Goal: Information Seeking & Learning: Learn about a topic

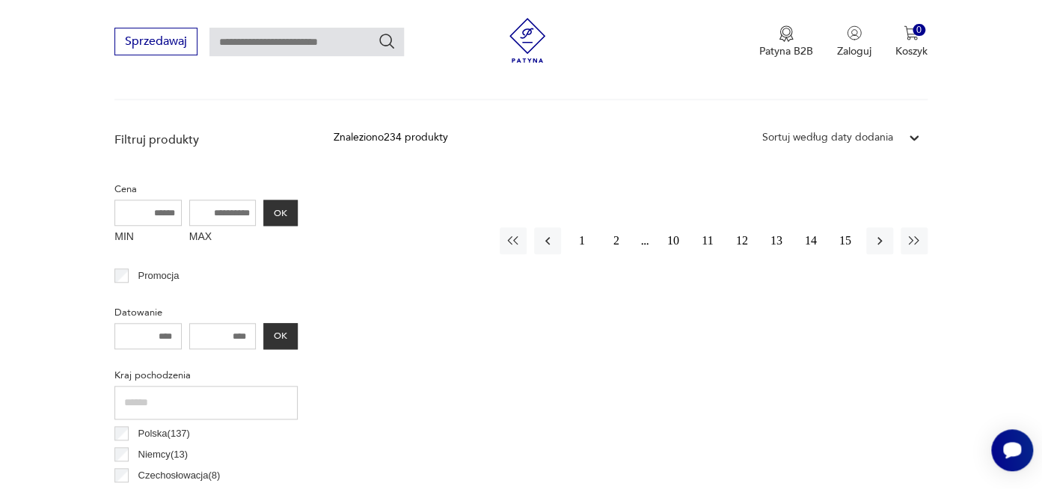
scroll to position [582, 0]
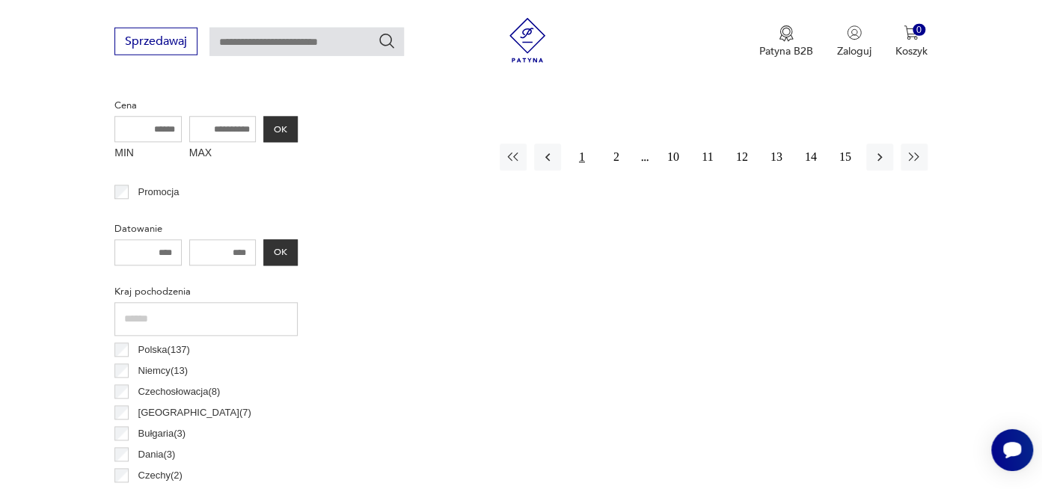
click at [580, 154] on button "1" at bounding box center [581, 157] width 27 height 27
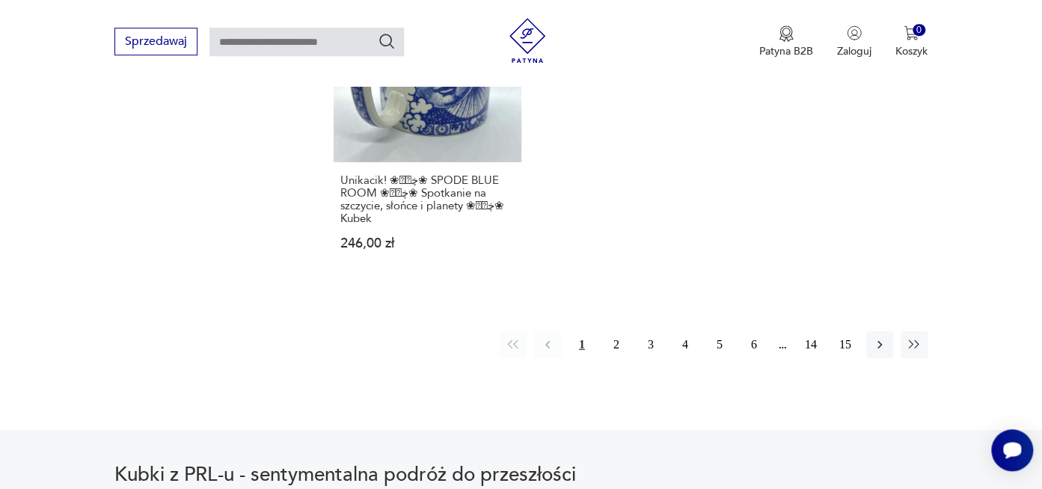
scroll to position [2291, 0]
click at [620, 331] on button "2" at bounding box center [616, 344] width 27 height 27
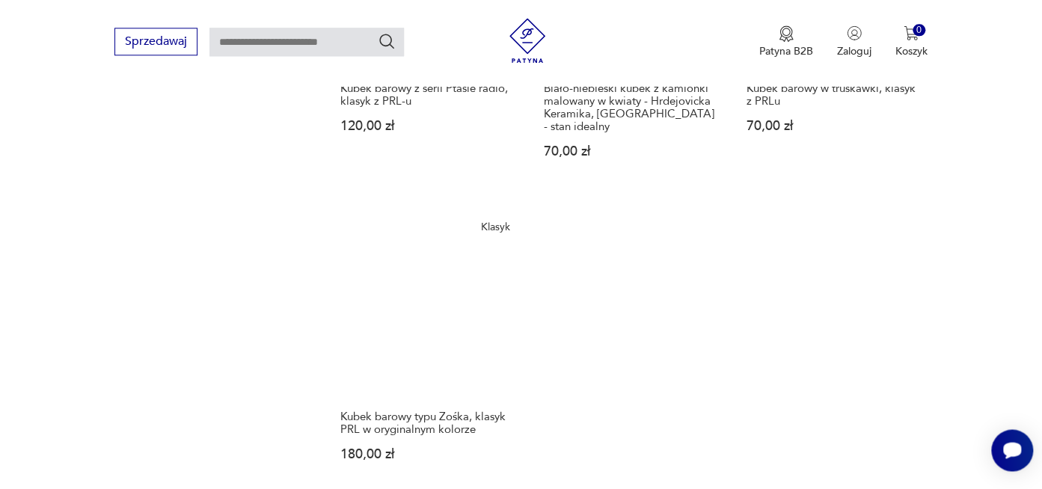
scroll to position [2370, 0]
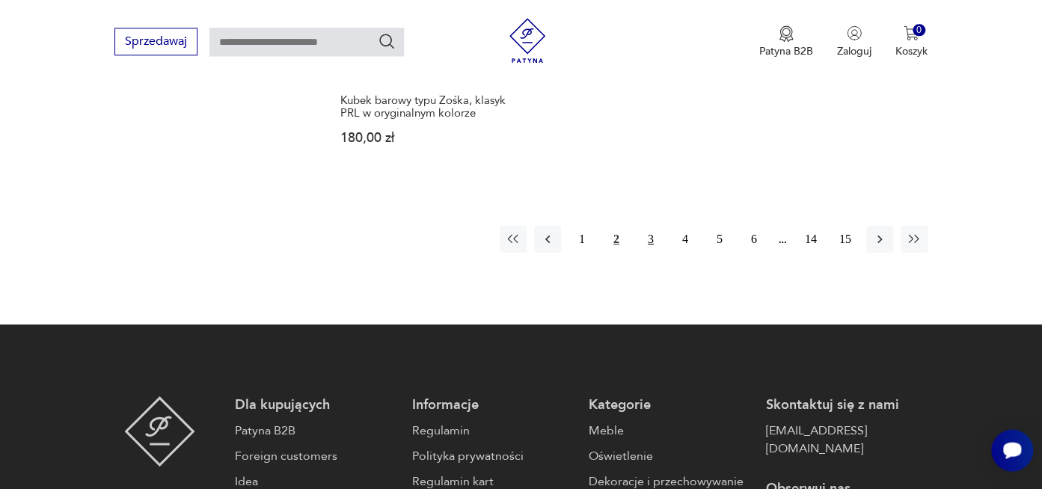
click at [648, 226] on button "3" at bounding box center [650, 239] width 27 height 27
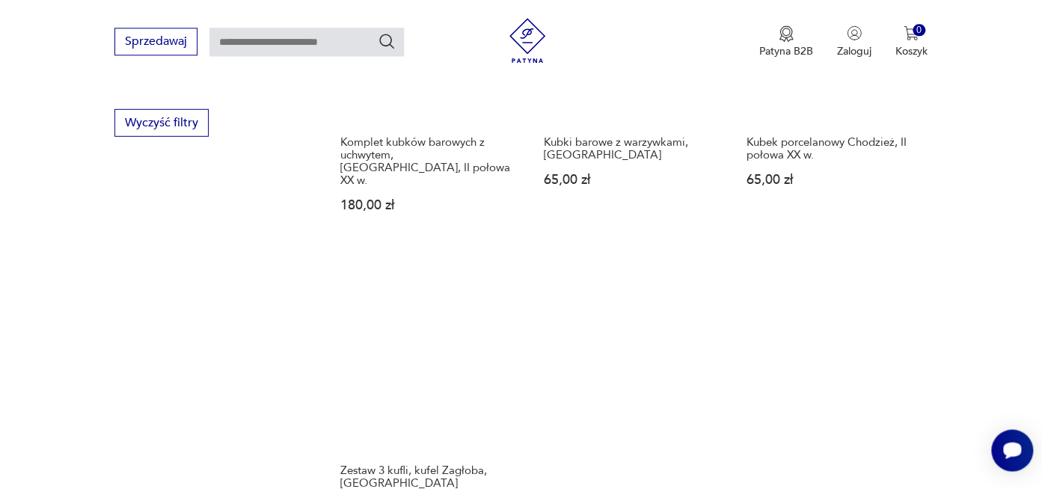
scroll to position [2291, 0]
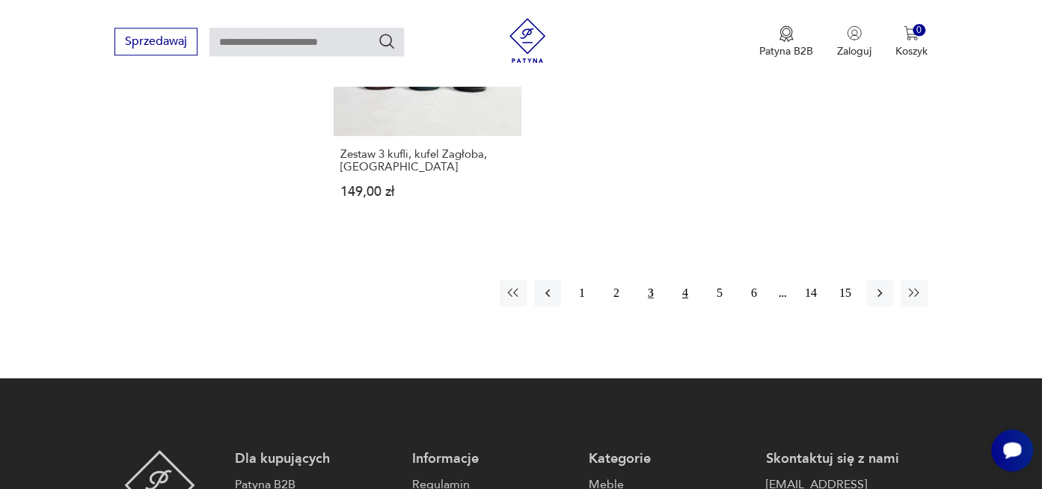
click at [682, 280] on button "4" at bounding box center [685, 293] width 27 height 27
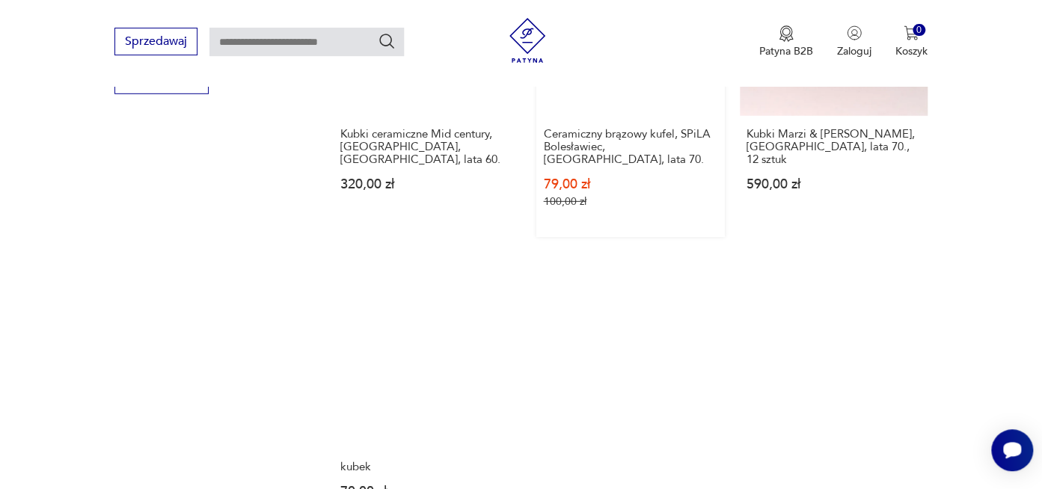
scroll to position [2133, 0]
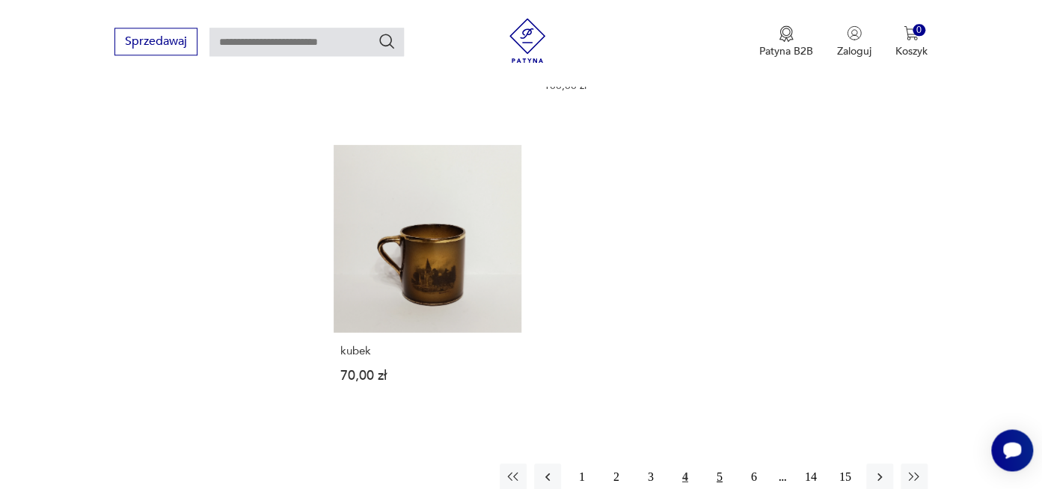
click at [716, 464] on button "5" at bounding box center [719, 477] width 27 height 27
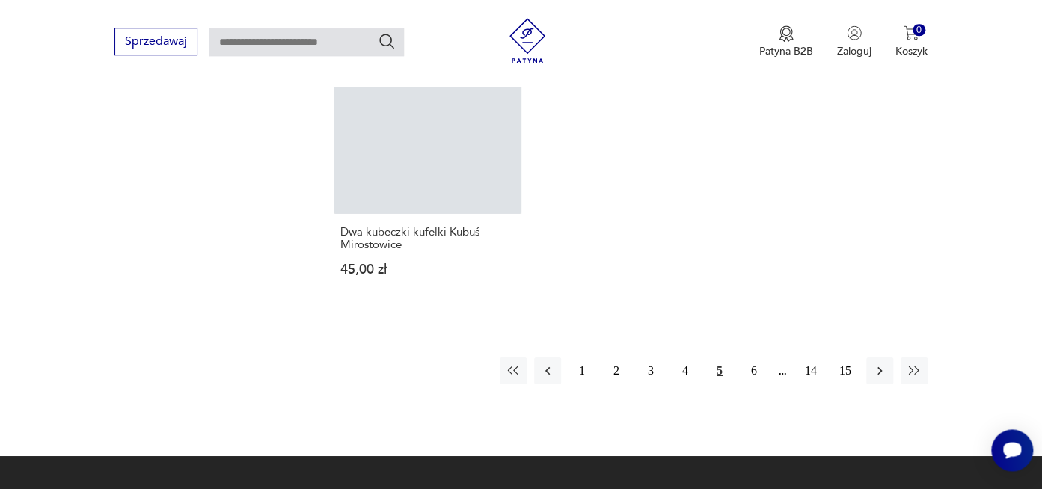
scroll to position [2370, 0]
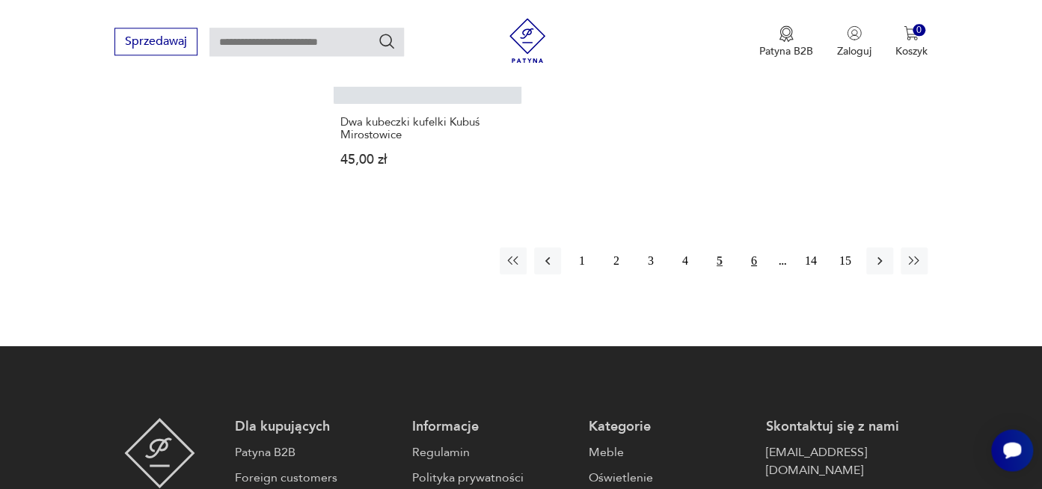
click at [749, 248] on button "6" at bounding box center [753, 261] width 27 height 27
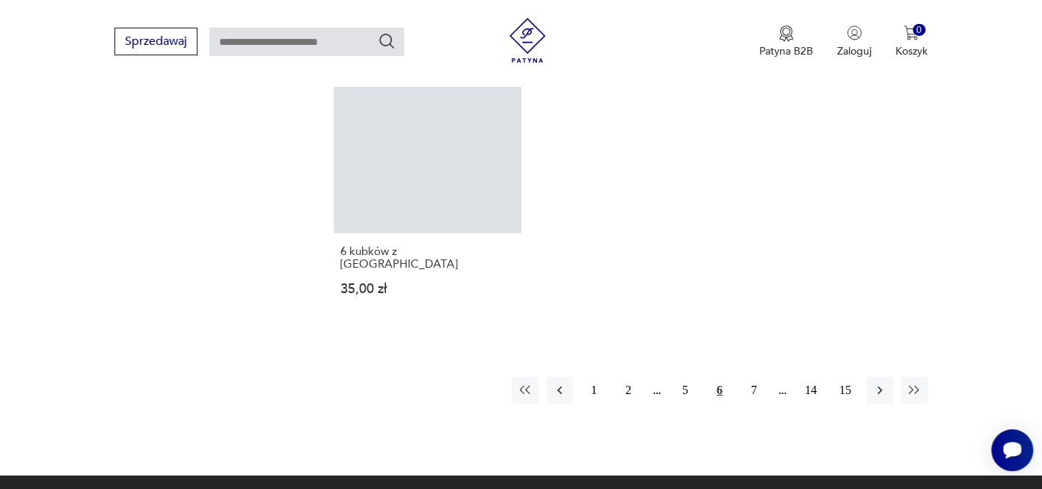
scroll to position [2212, 0]
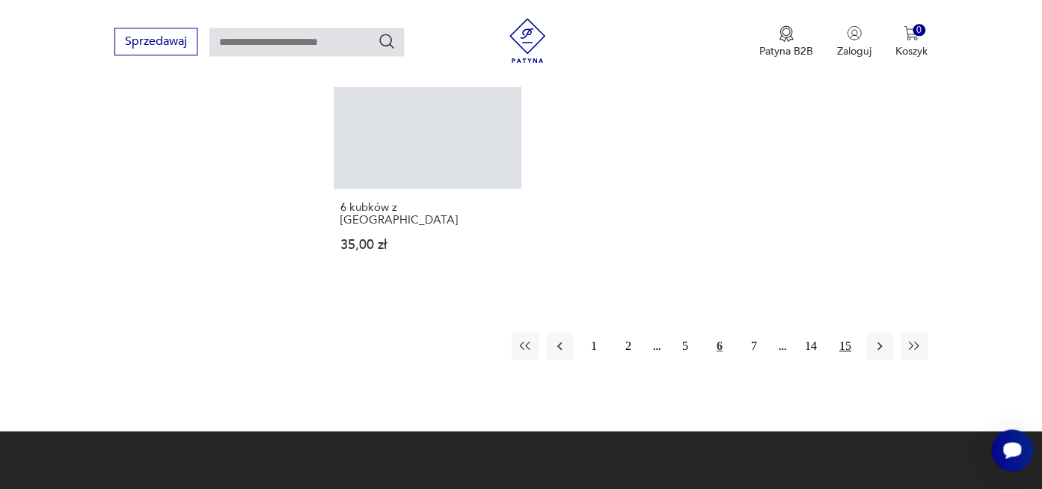
click at [820, 333] on button "15" at bounding box center [845, 346] width 27 height 27
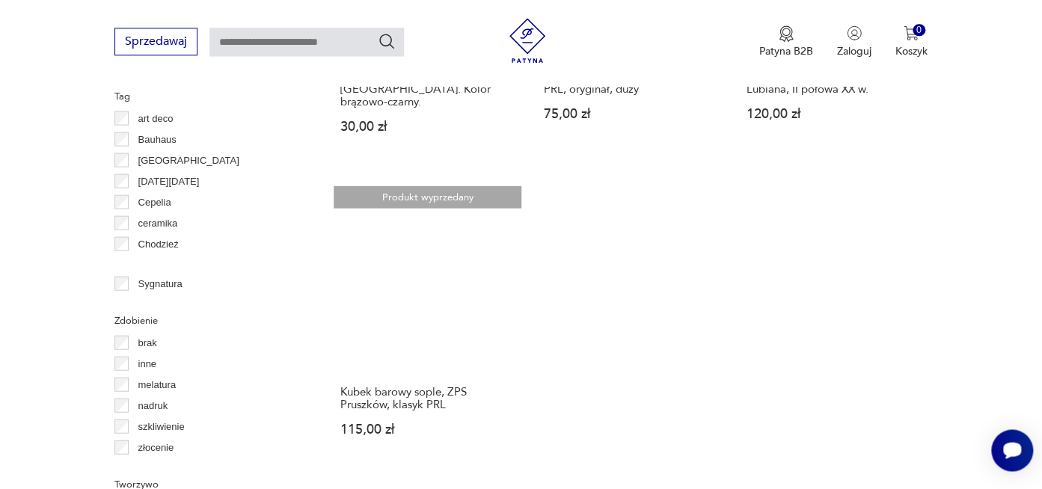
scroll to position [1660, 0]
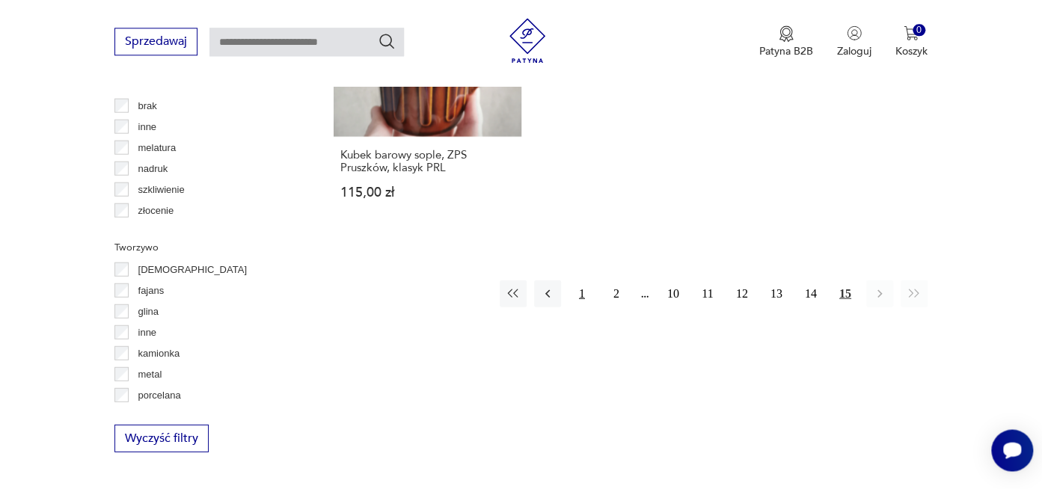
click at [580, 280] on button "1" at bounding box center [581, 293] width 27 height 27
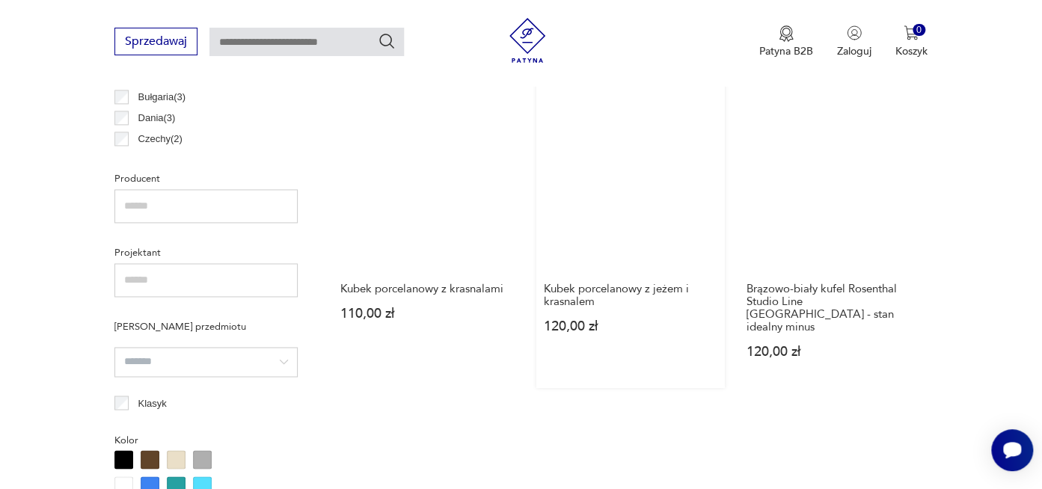
scroll to position [948, 0]
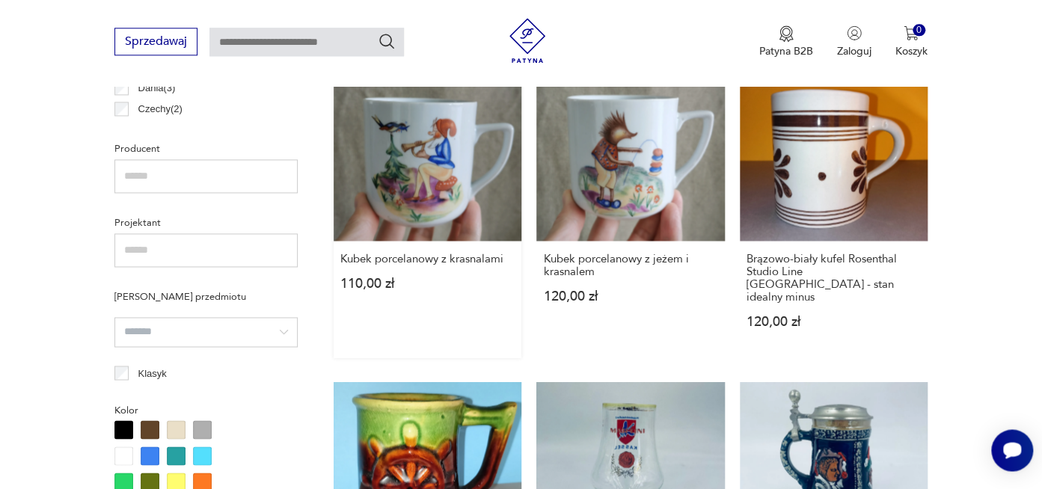
click at [429, 159] on link "Kubek porcelanowy z krasnalami 110,00 zł" at bounding box center [428, 205] width 188 height 304
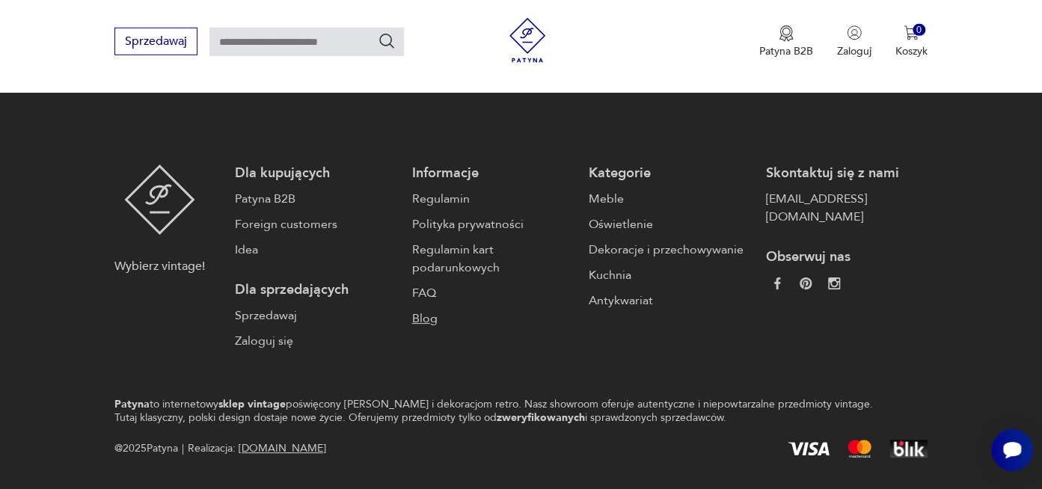
scroll to position [2538, 0]
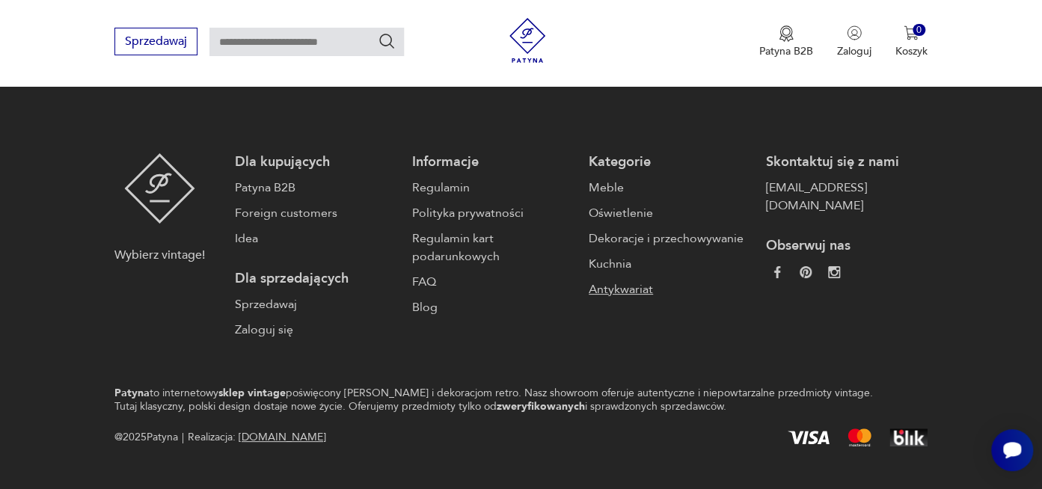
click at [621, 280] on link "Antykwariat" at bounding box center [670, 289] width 162 height 18
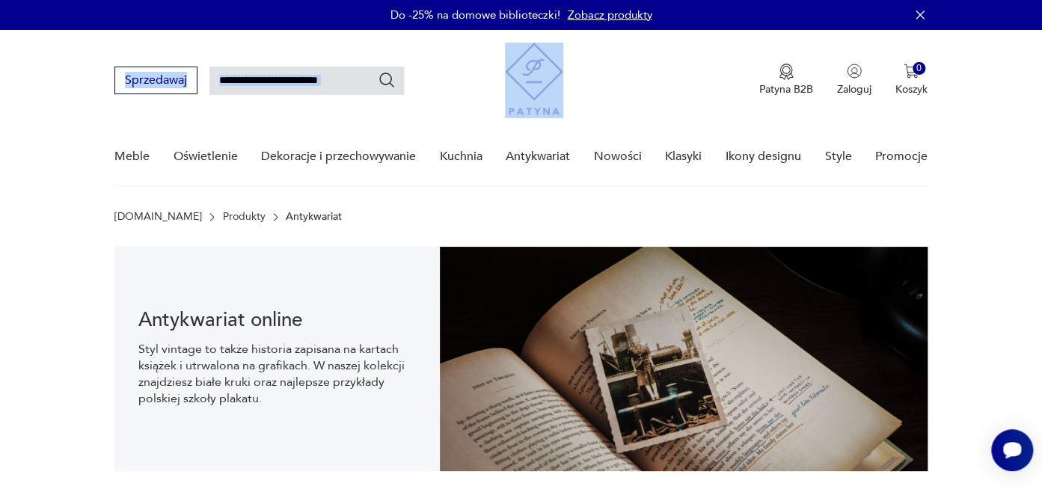
drag, startPoint x: 309, startPoint y: 153, endPoint x: 291, endPoint y: 96, distance: 59.6
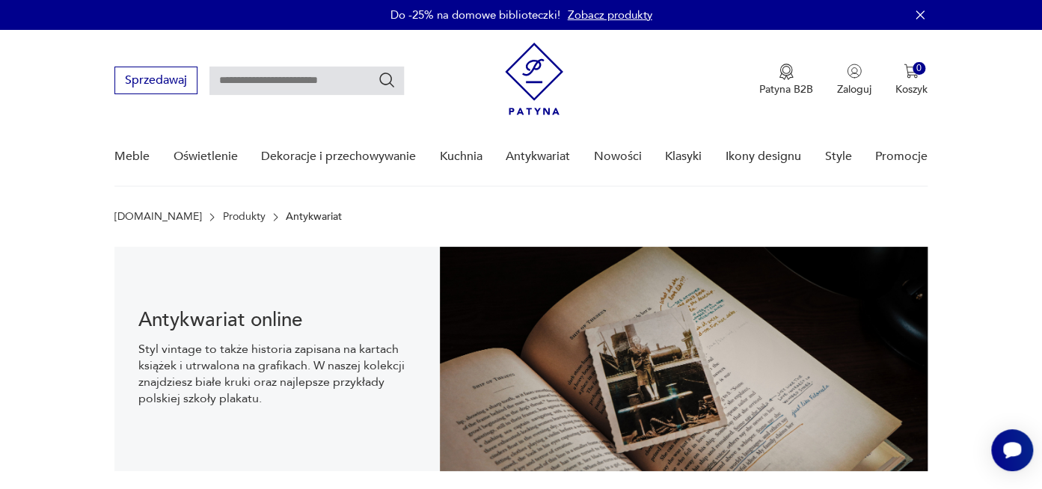
drag, startPoint x: 291, startPoint y: 96, endPoint x: 289, endPoint y: 111, distance: 15.1
click at [289, 105] on div "Sprzedawaj Patyna B2B Zaloguj 0 Koszyk Twój koszyk ( 0 ) Brak produktów w koszy…" at bounding box center [520, 73] width 813 height 86
click at [289, 112] on div "Sprzedawaj Patyna B2B Zaloguj 0 Koszyk Twój koszyk ( 0 ) Brak produktów w koszy…" at bounding box center [520, 73] width 813 height 86
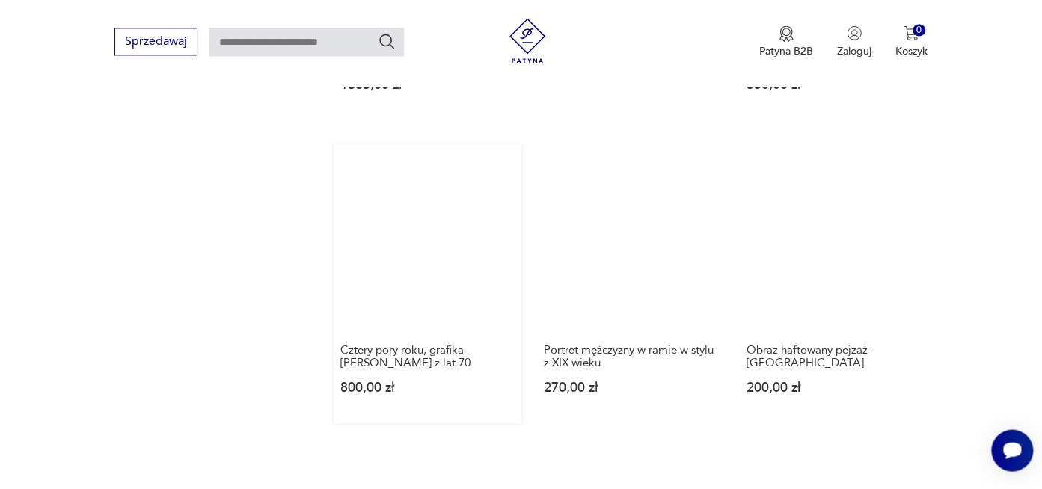
scroll to position [2053, 0]
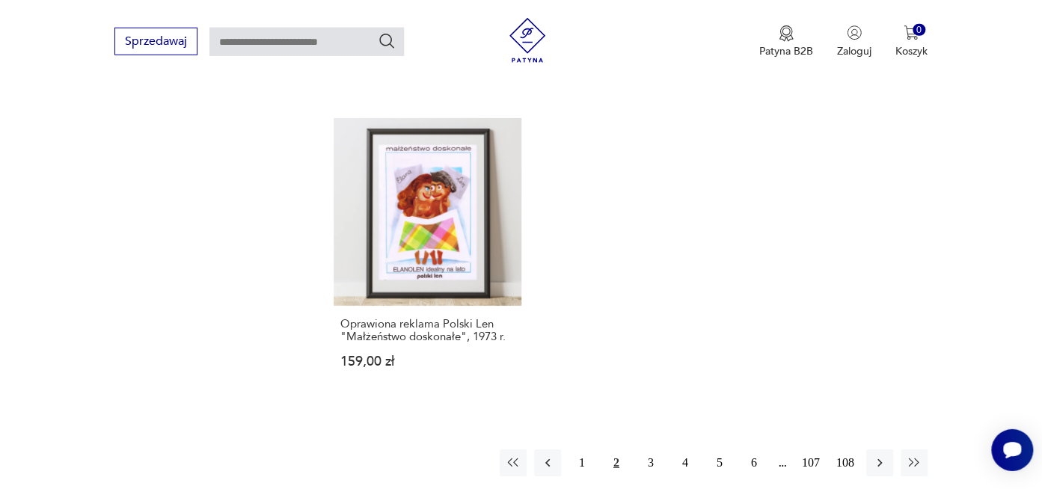
scroll to position [2247, 0]
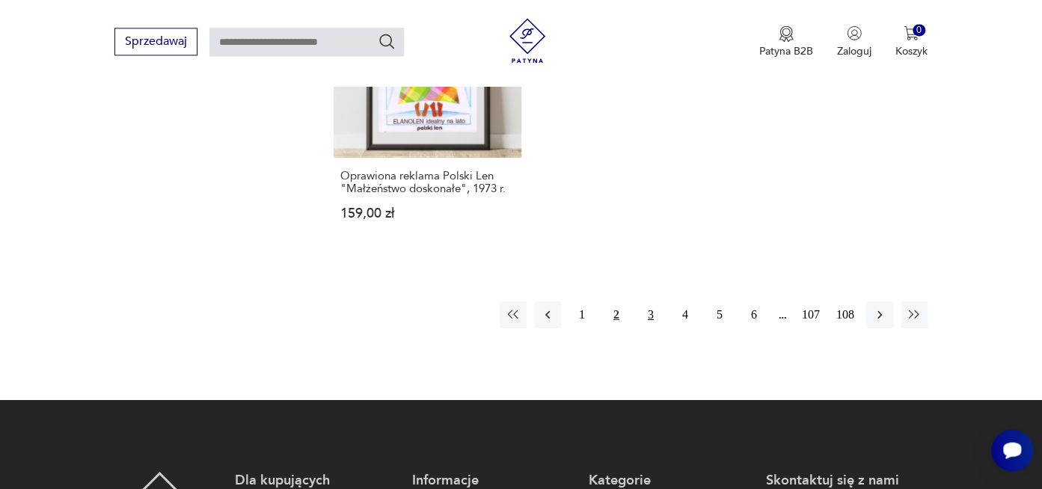
click at [645, 301] on button "3" at bounding box center [650, 314] width 27 height 27
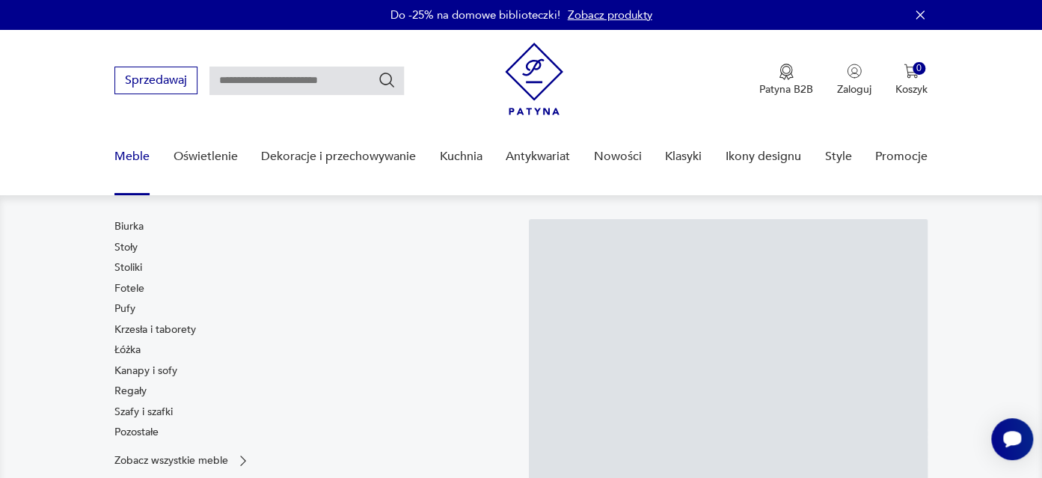
click at [129, 153] on link "Meble" at bounding box center [131, 157] width 35 height 58
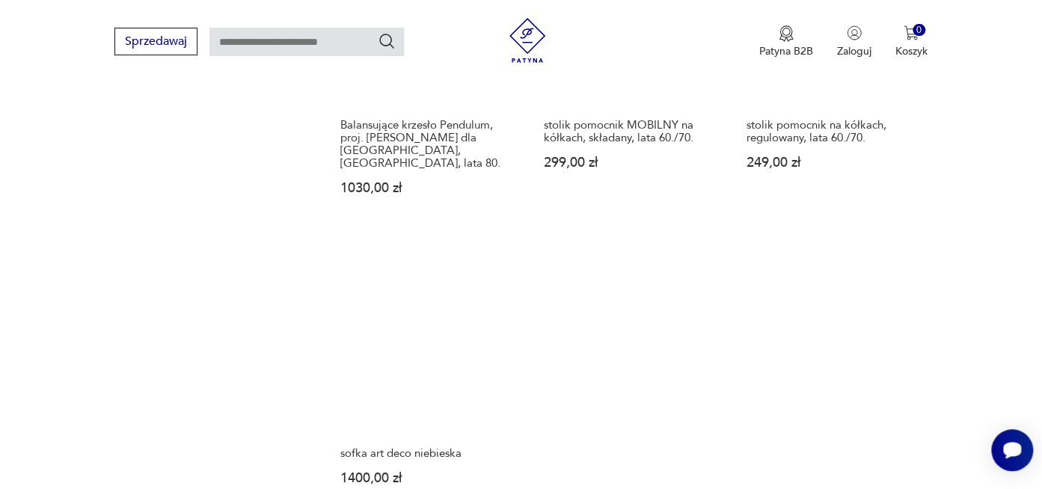
scroll to position [2326, 0]
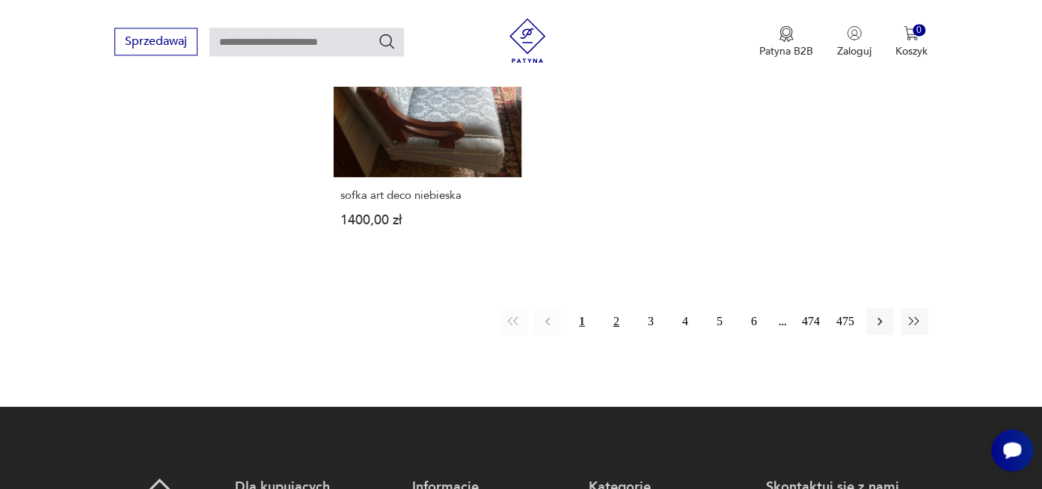
click at [618, 308] on button "2" at bounding box center [616, 321] width 27 height 27
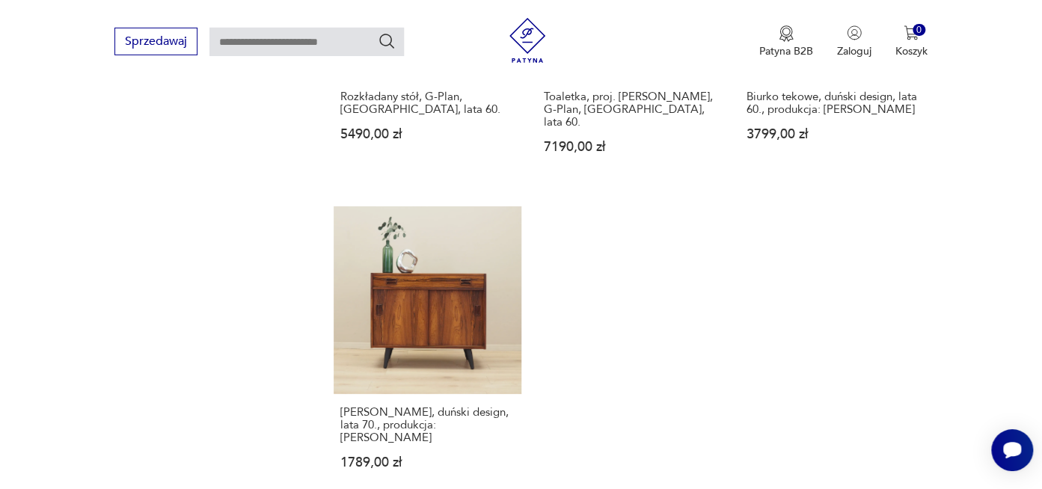
scroll to position [2212, 0]
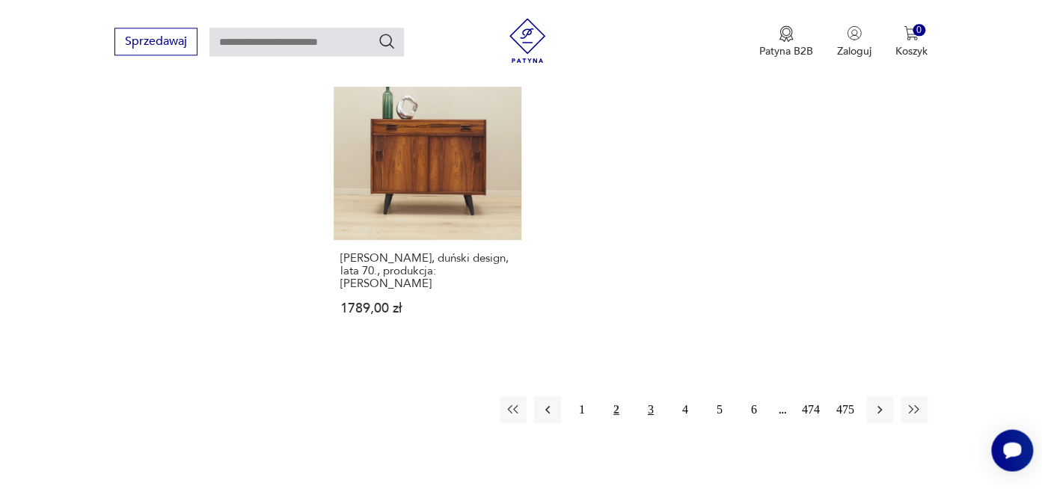
click at [653, 396] on button "3" at bounding box center [650, 409] width 27 height 27
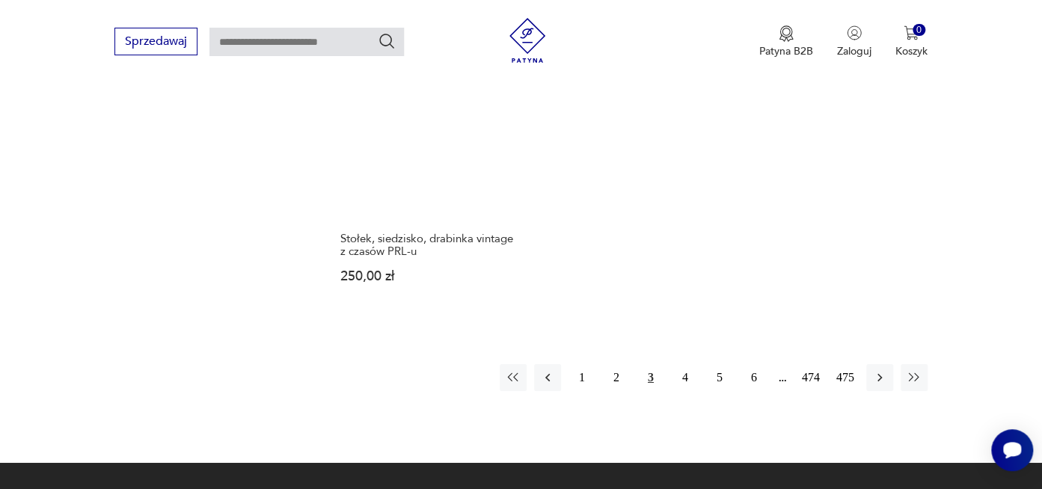
scroll to position [2291, 0]
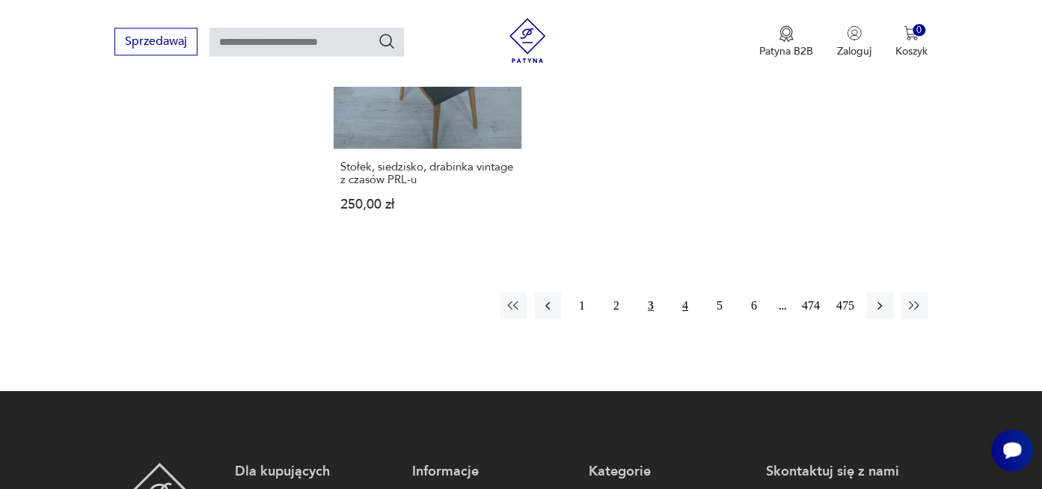
click at [684, 292] on button "4" at bounding box center [685, 305] width 27 height 27
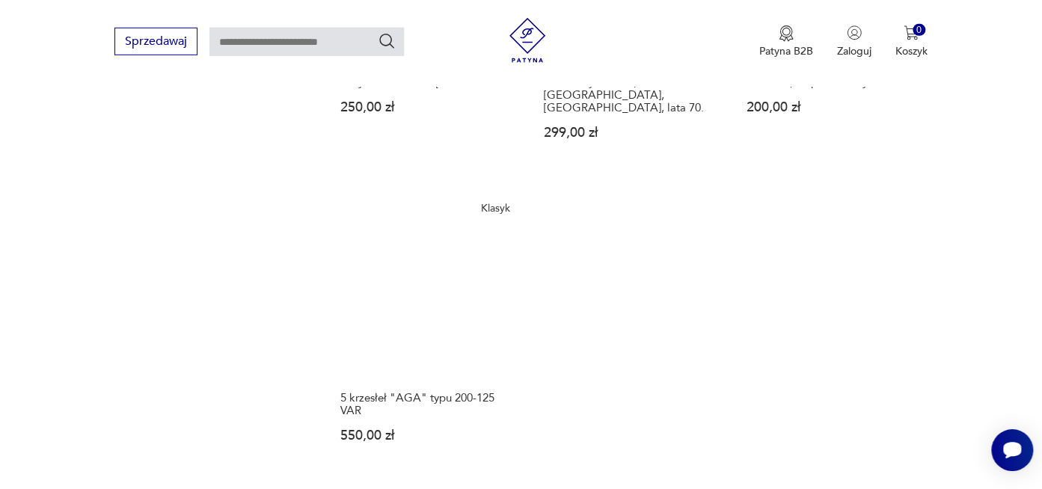
scroll to position [2212, 0]
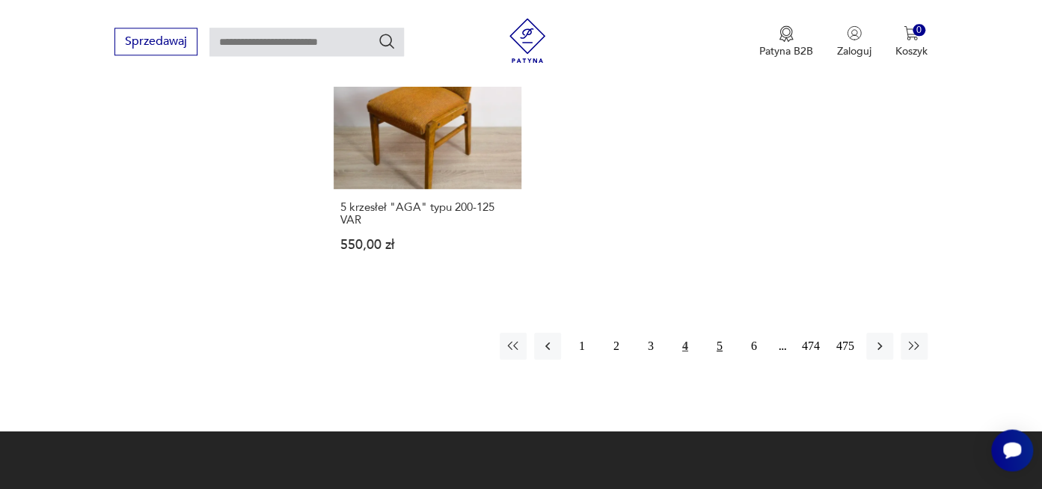
click at [714, 333] on button "5" at bounding box center [719, 346] width 27 height 27
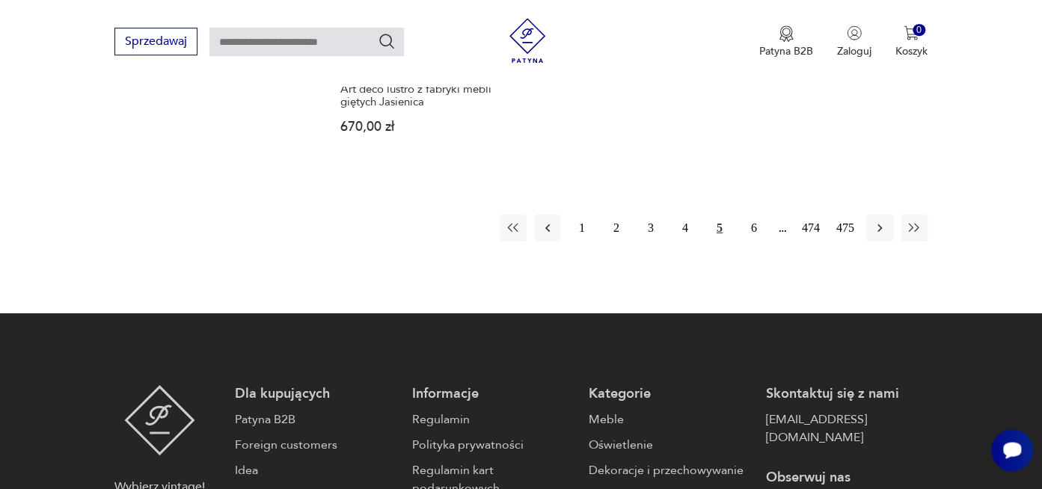
scroll to position [2370, 0]
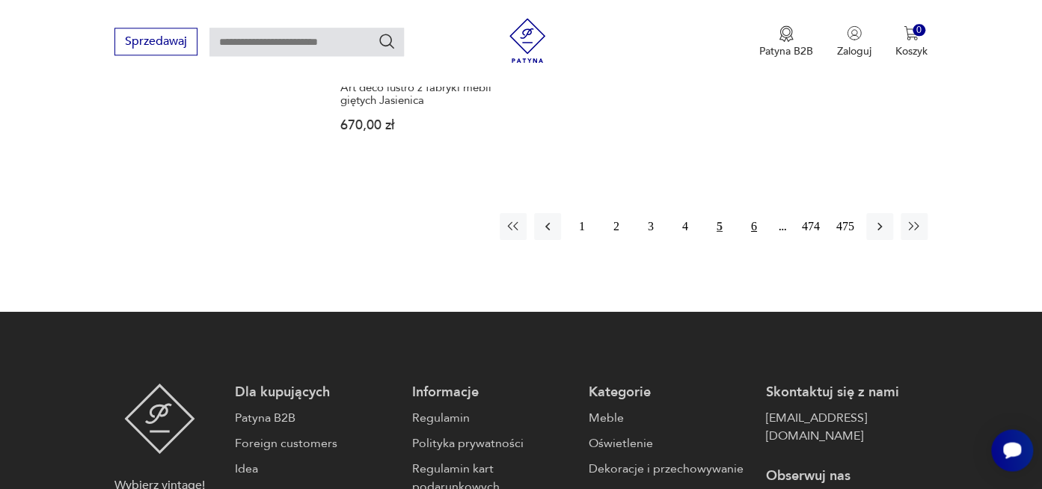
click at [748, 213] on button "6" at bounding box center [753, 226] width 27 height 27
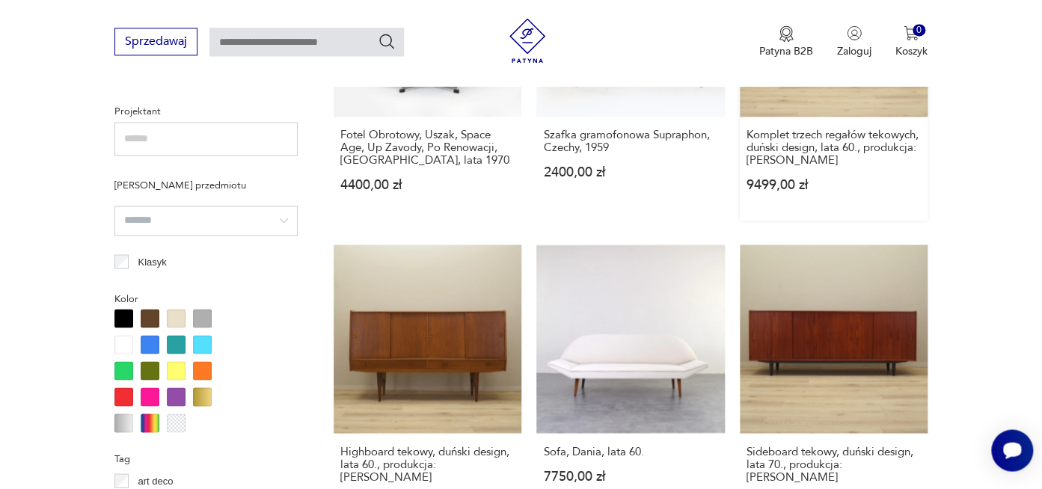
scroll to position [1106, 0]
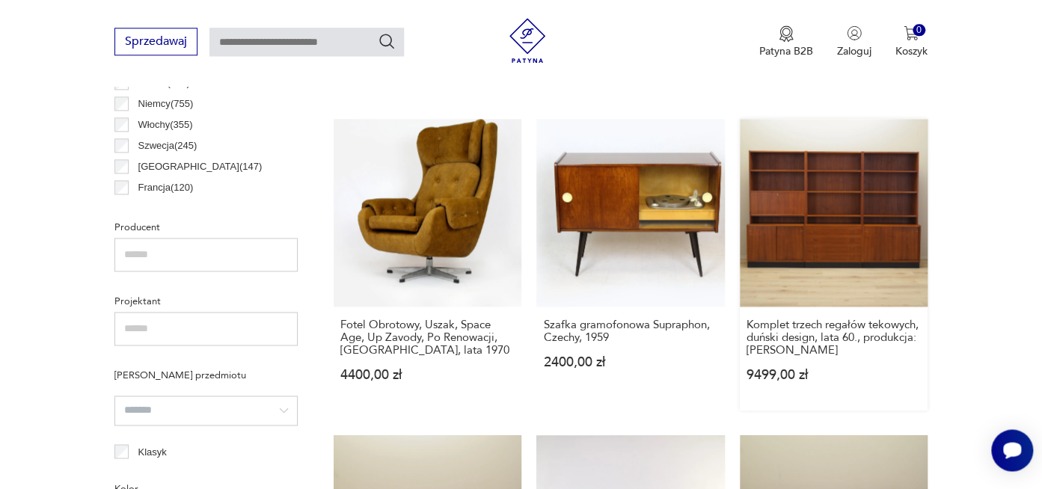
click at [820, 257] on link "Komplet trzech regałów tekowych, duński design, lata 60., produkcja: [PERSON_NA…" at bounding box center [834, 265] width 188 height 292
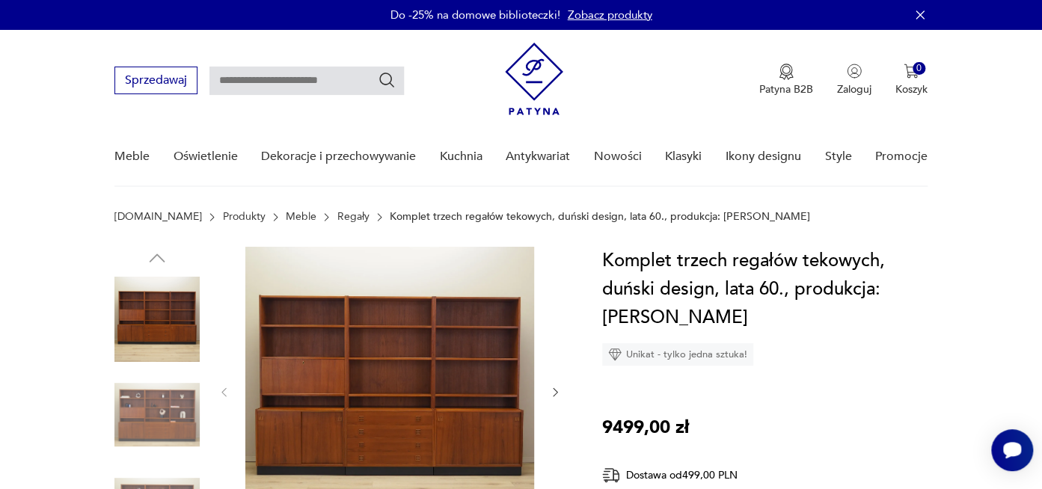
click at [159, 404] on img at bounding box center [156, 414] width 85 height 85
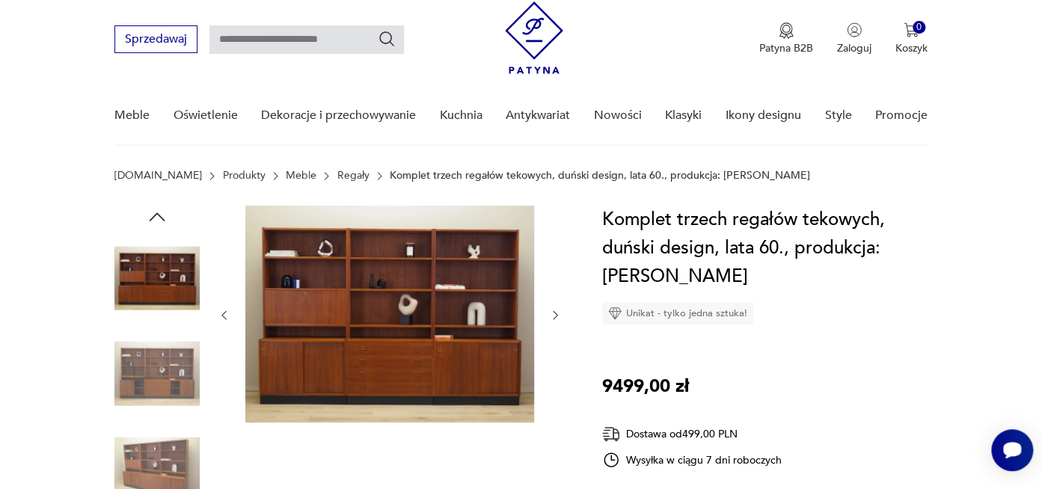
scroll to position [79, 0]
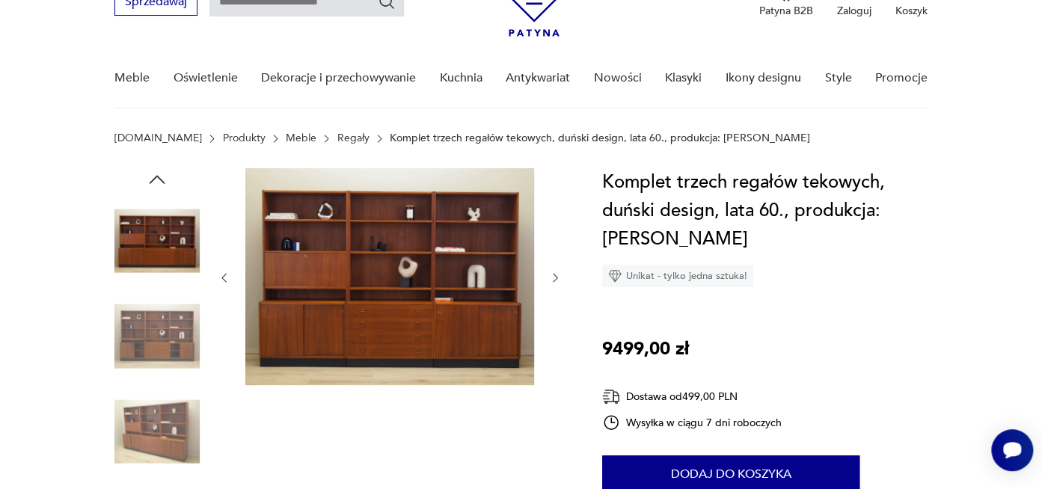
click at [155, 428] on img at bounding box center [156, 431] width 85 height 85
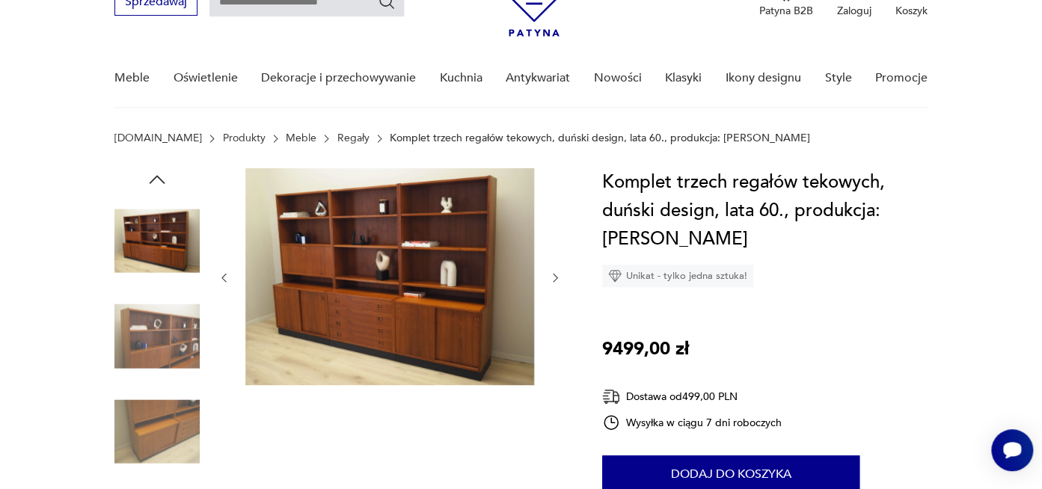
click at [156, 429] on img at bounding box center [156, 431] width 85 height 85
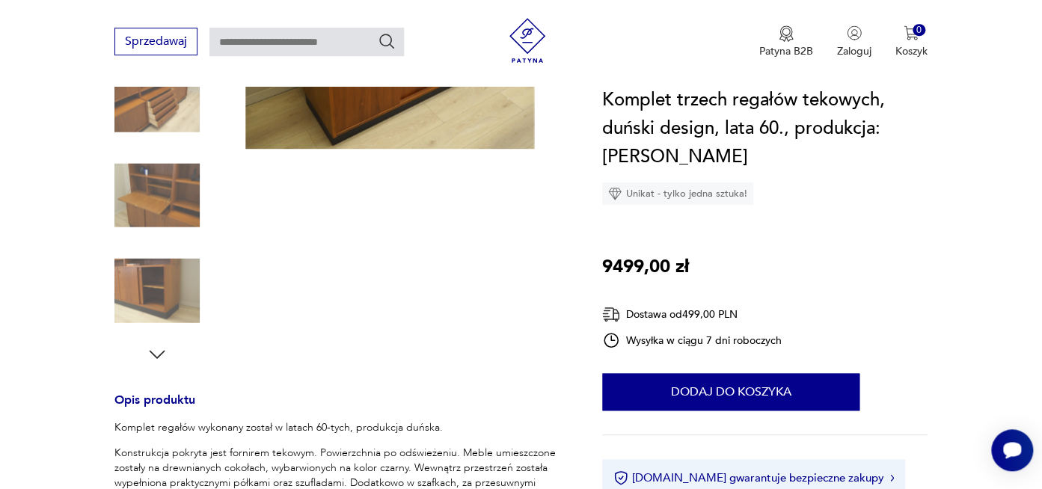
scroll to position [316, 0]
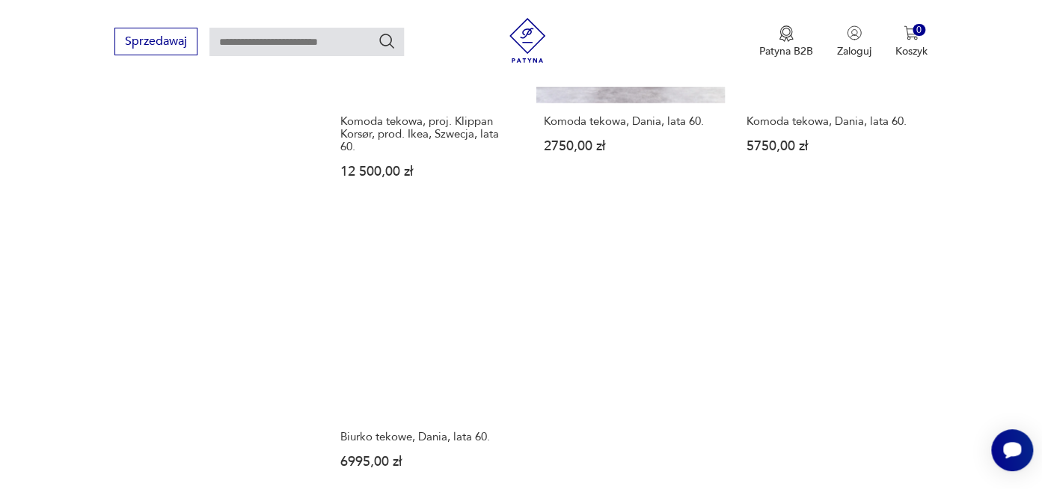
scroll to position [2258, 0]
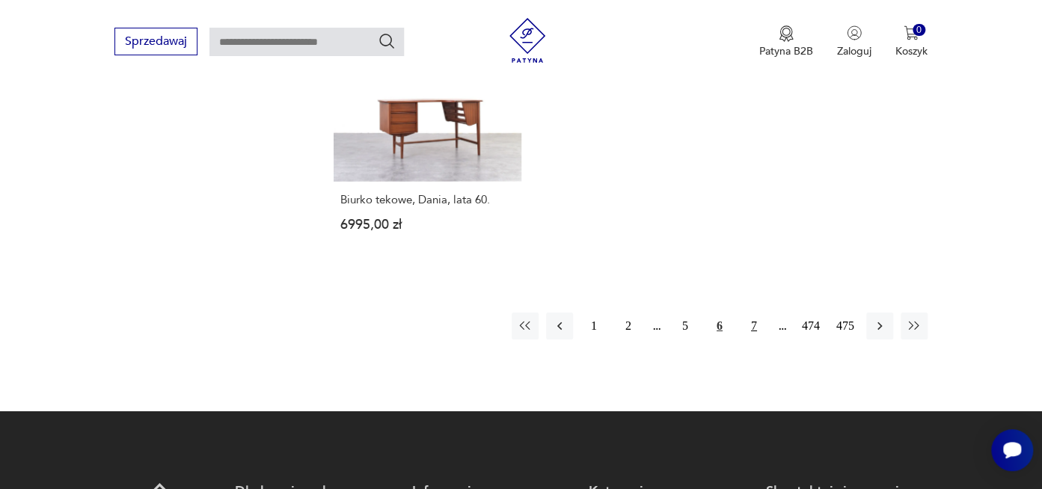
click at [750, 313] on button "7" at bounding box center [753, 326] width 27 height 27
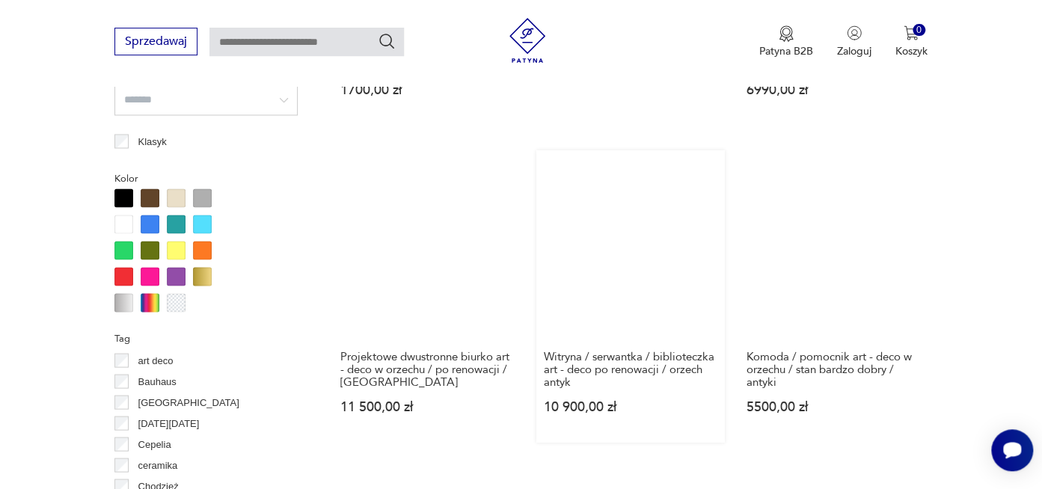
scroll to position [1106, 0]
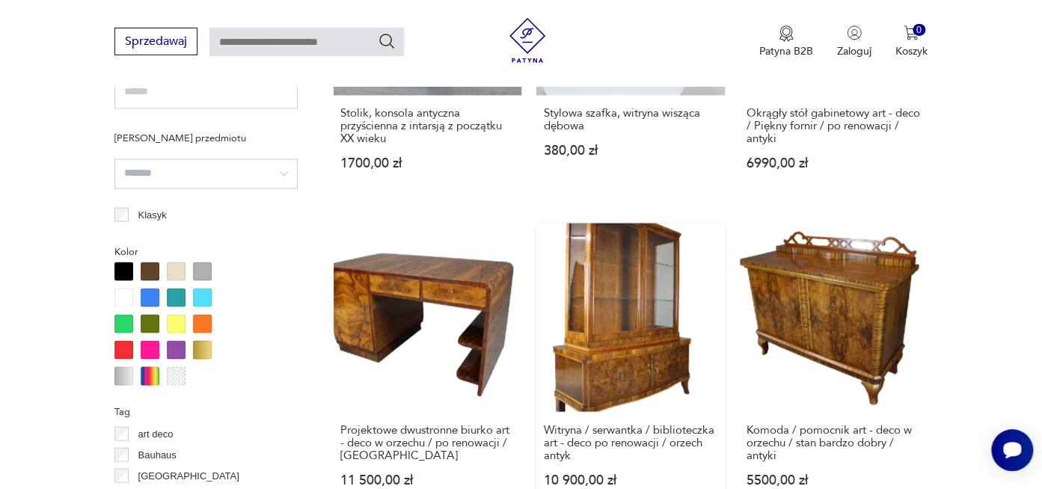
click at [625, 266] on link "Witryna / serwantka / biblioteczka art - deco po renowacji / orzech antyk 10 90…" at bounding box center [630, 370] width 188 height 292
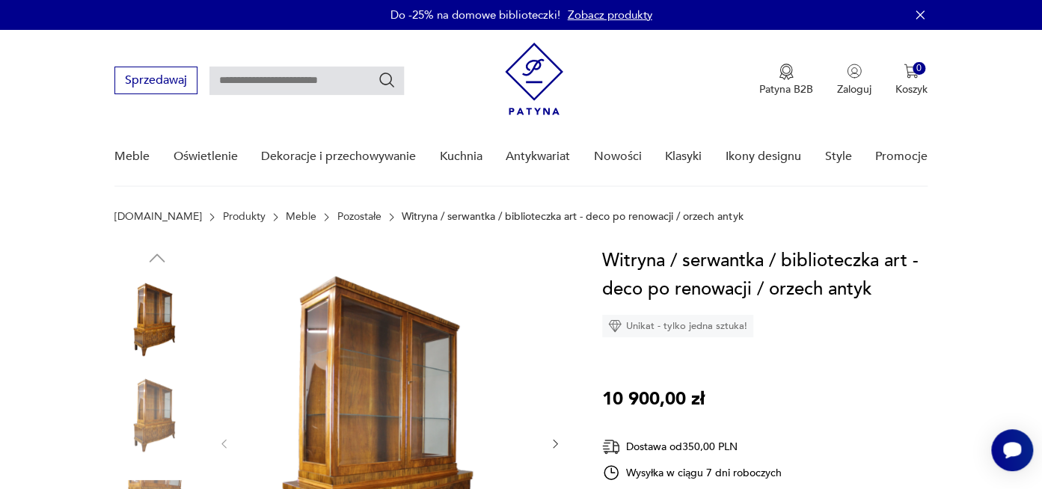
click at [151, 416] on img at bounding box center [156, 414] width 85 height 85
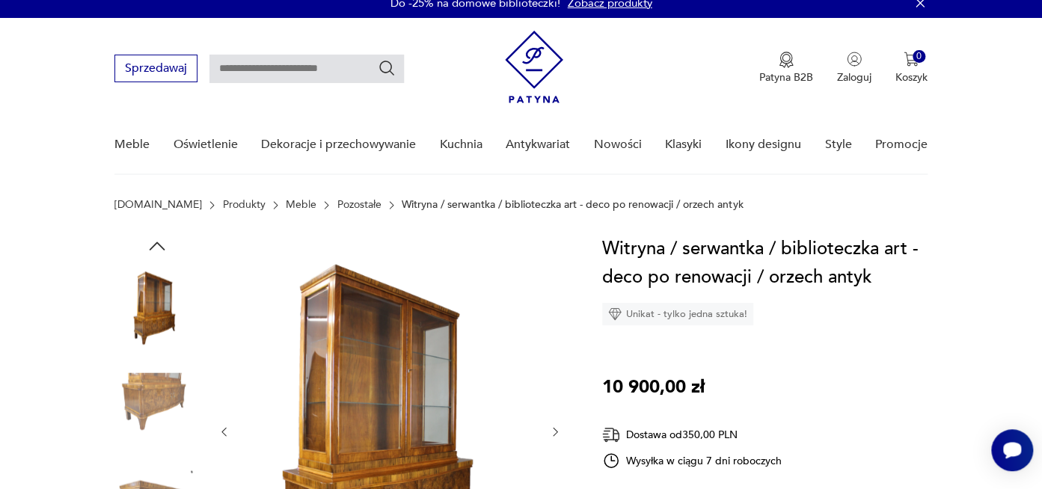
scroll to position [158, 0]
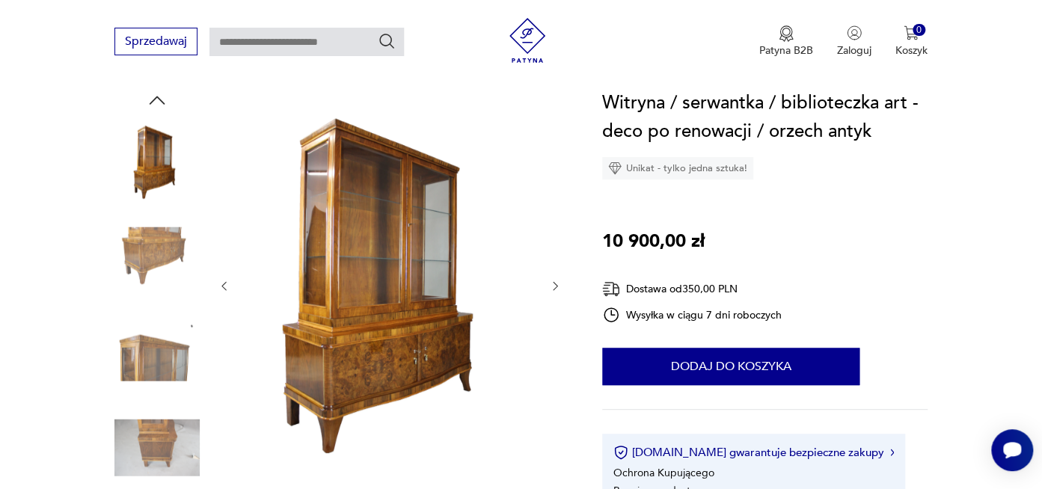
click at [167, 374] on img at bounding box center [156, 352] width 85 height 85
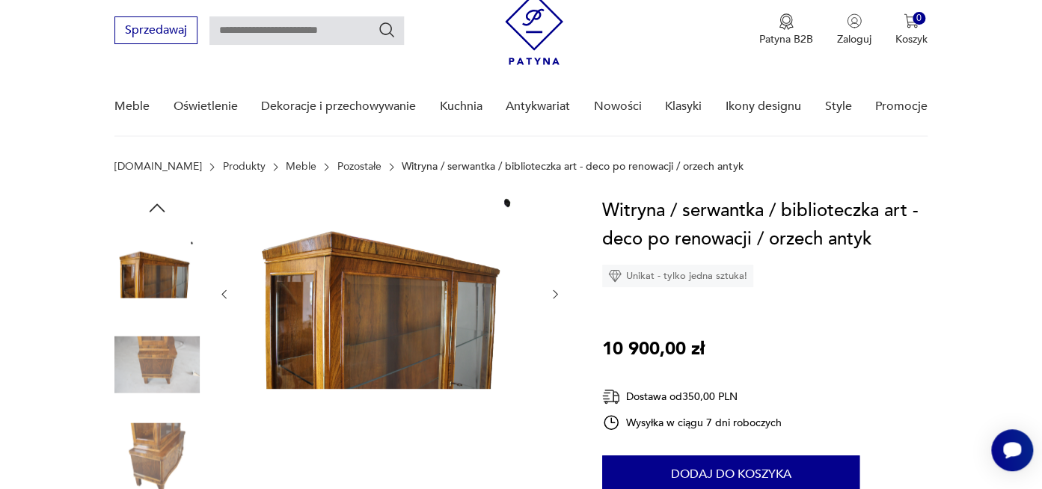
scroll to position [0, 0]
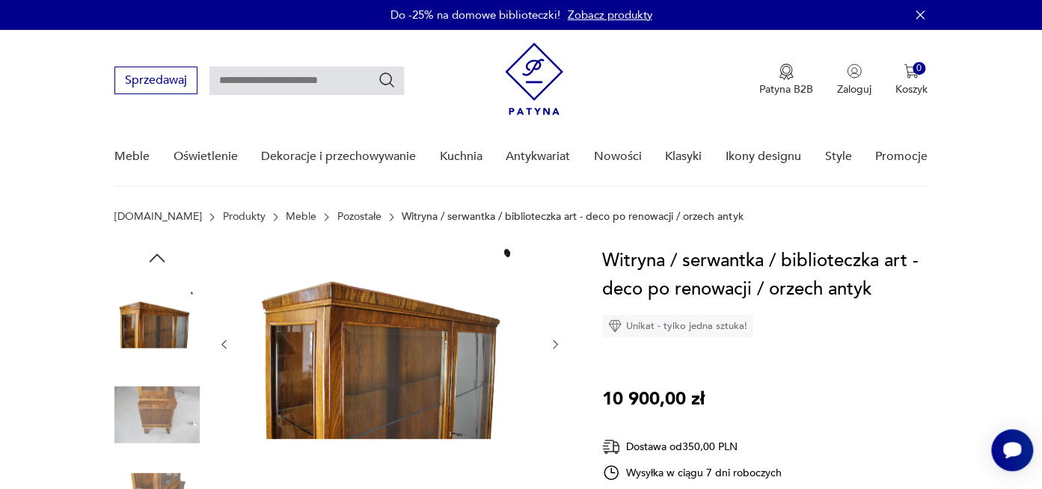
click at [144, 309] on img at bounding box center [156, 319] width 85 height 85
click at [153, 256] on icon "button" at bounding box center [158, 258] width 16 height 8
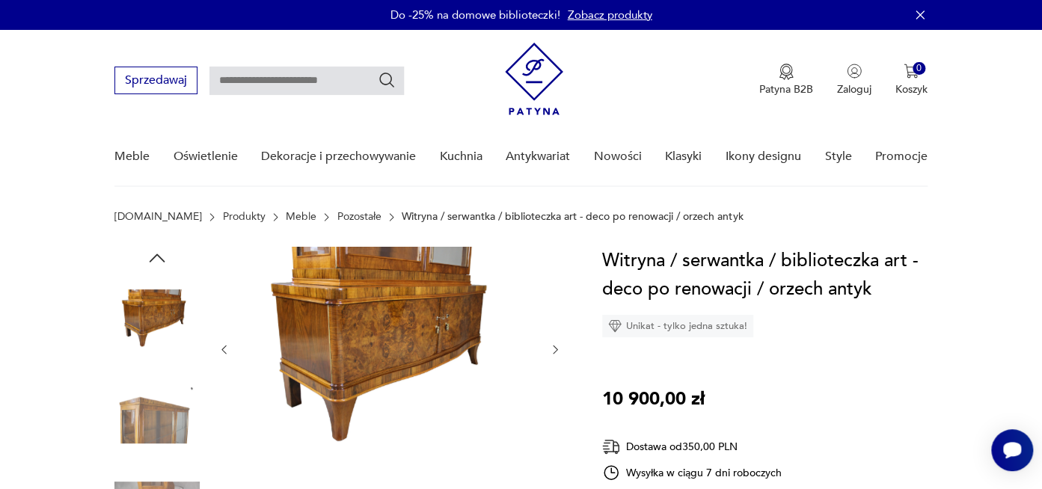
click at [160, 400] on img at bounding box center [156, 414] width 85 height 85
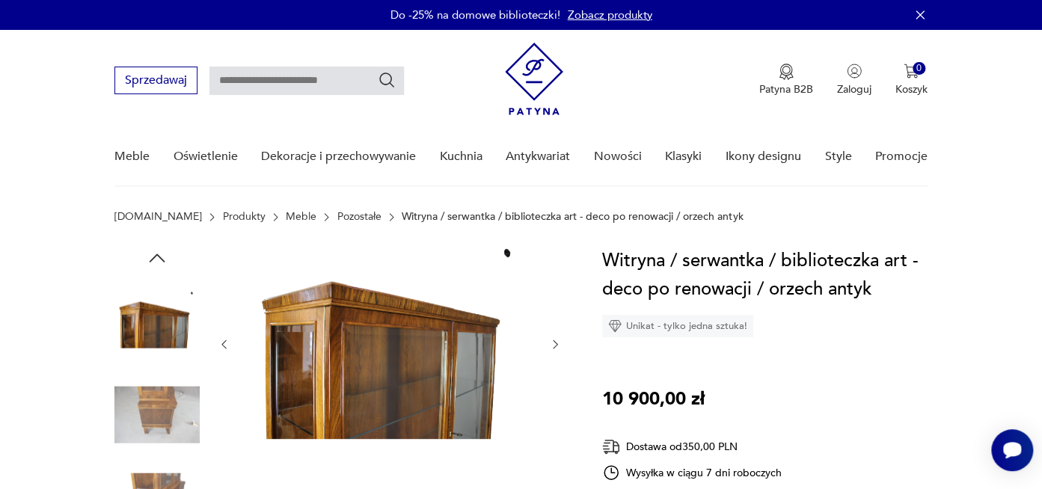
click at [152, 256] on icon "button" at bounding box center [157, 258] width 22 height 22
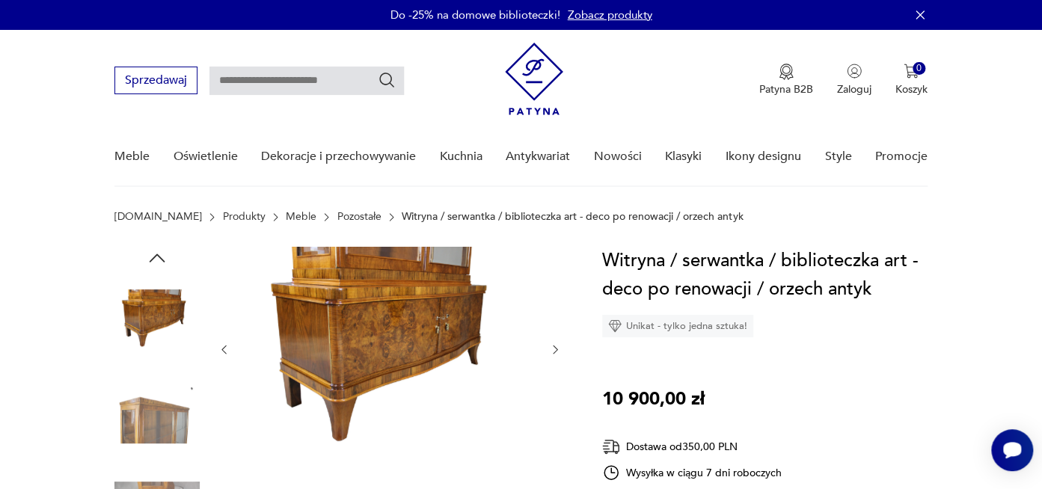
click at [152, 254] on icon "button" at bounding box center [157, 258] width 22 height 22
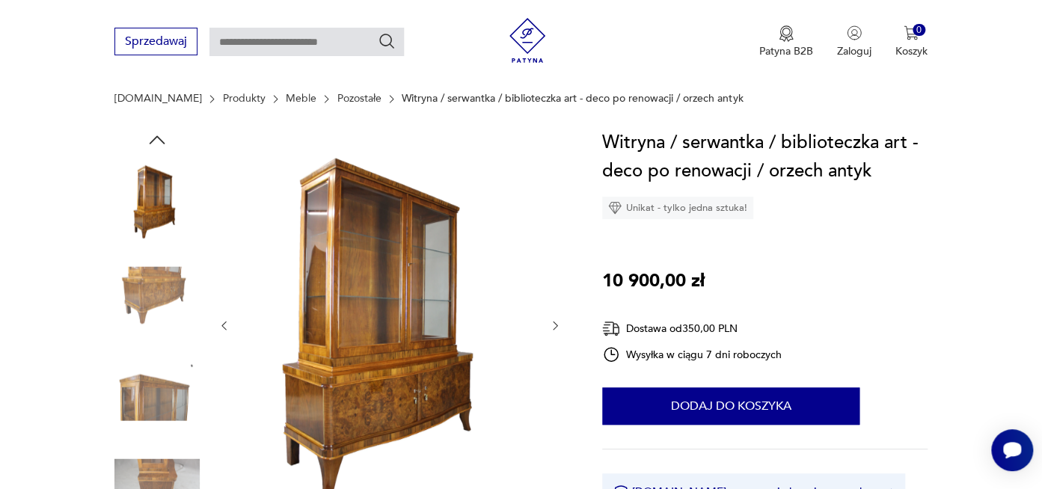
scroll to position [158, 0]
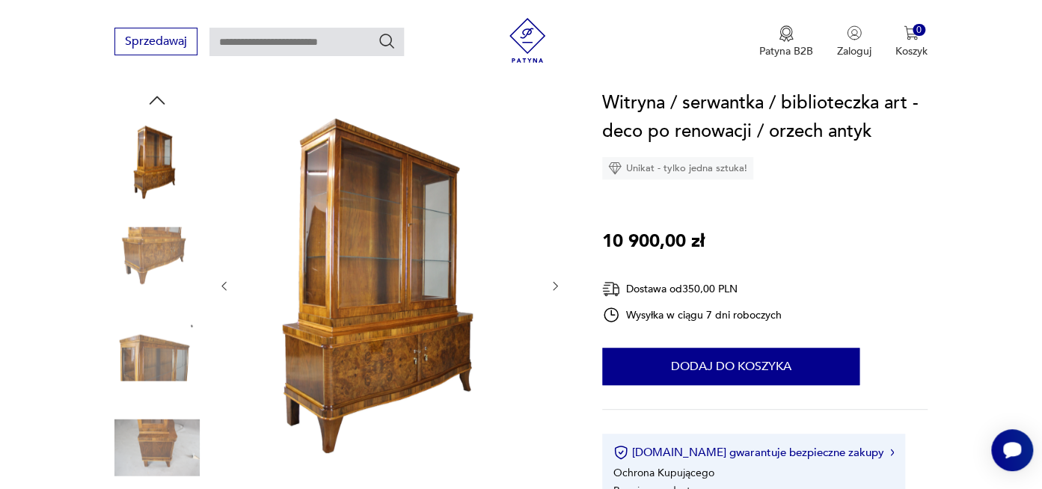
click at [159, 453] on img at bounding box center [156, 447] width 85 height 85
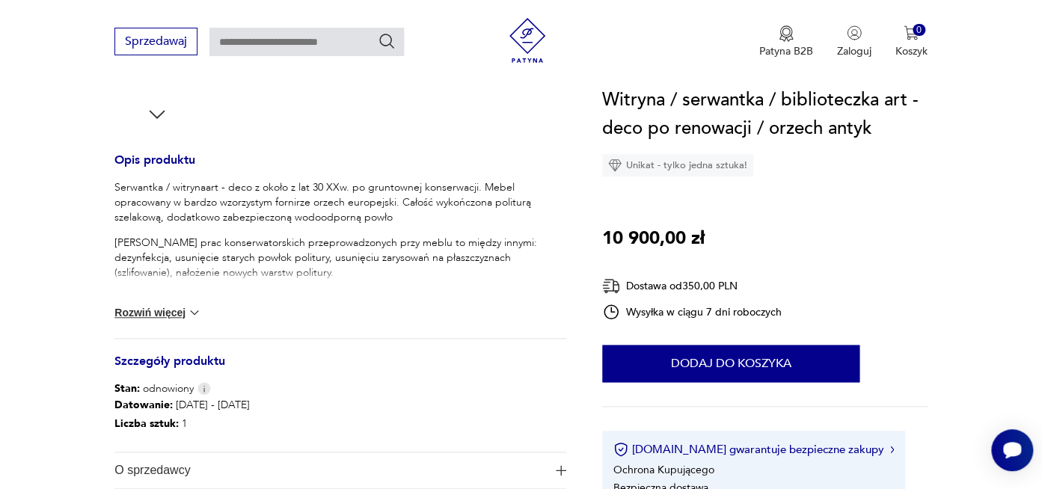
scroll to position [631, 0]
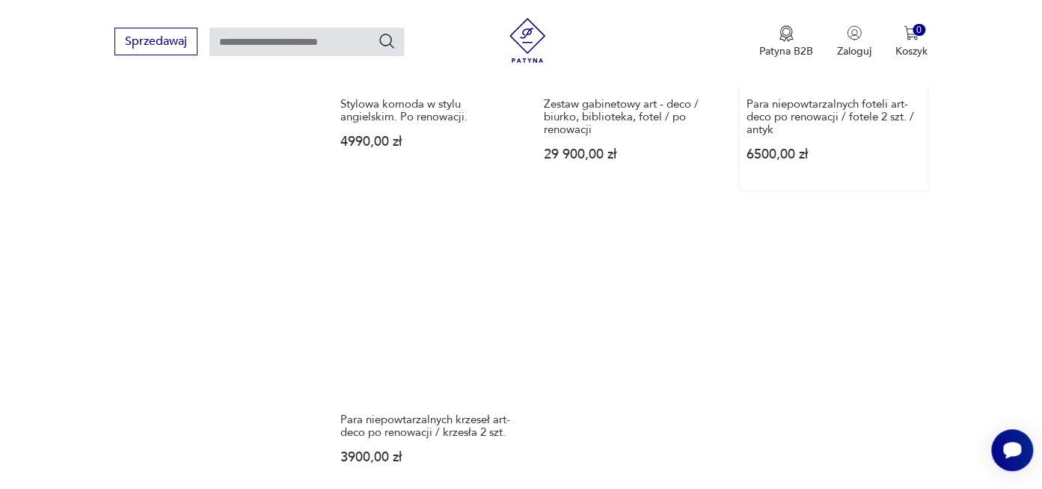
scroll to position [2221, 0]
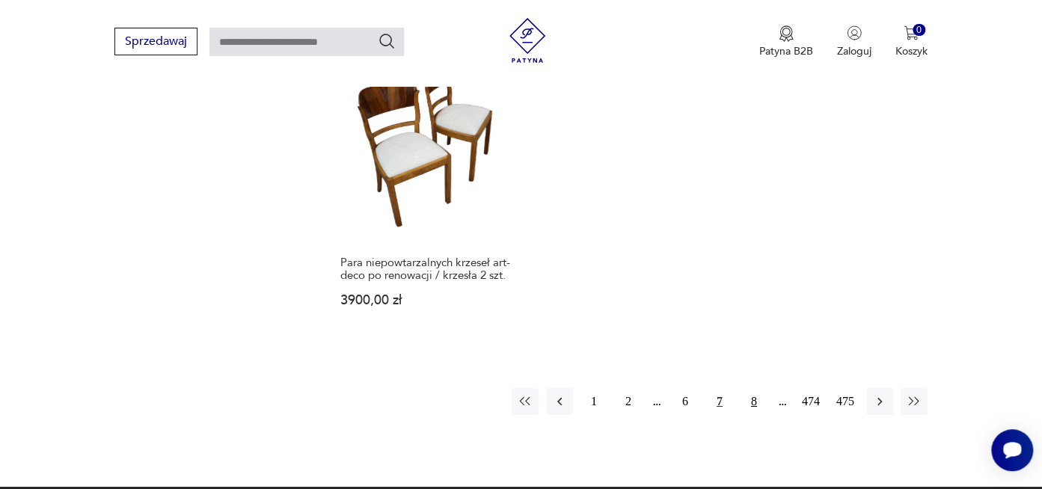
click at [756, 388] on button "8" at bounding box center [753, 401] width 27 height 27
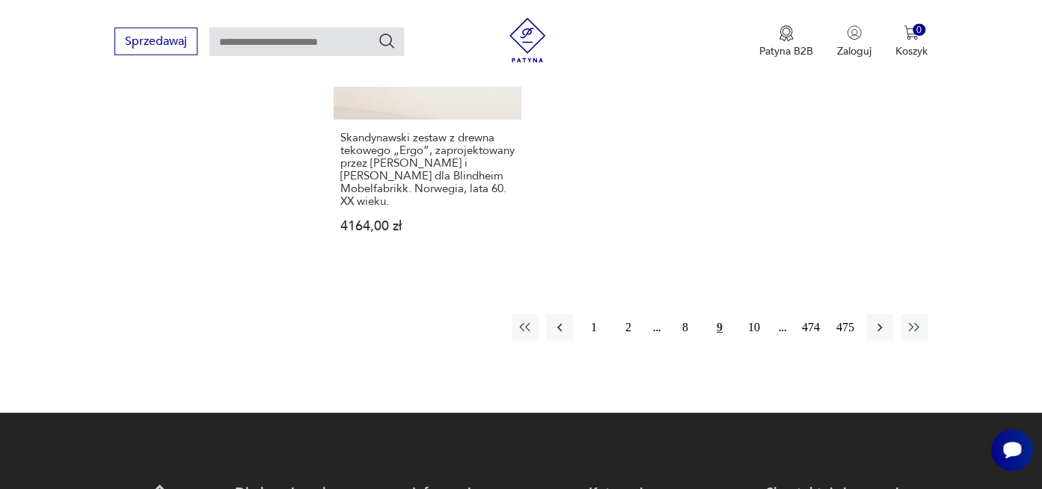
scroll to position [2450, 0]
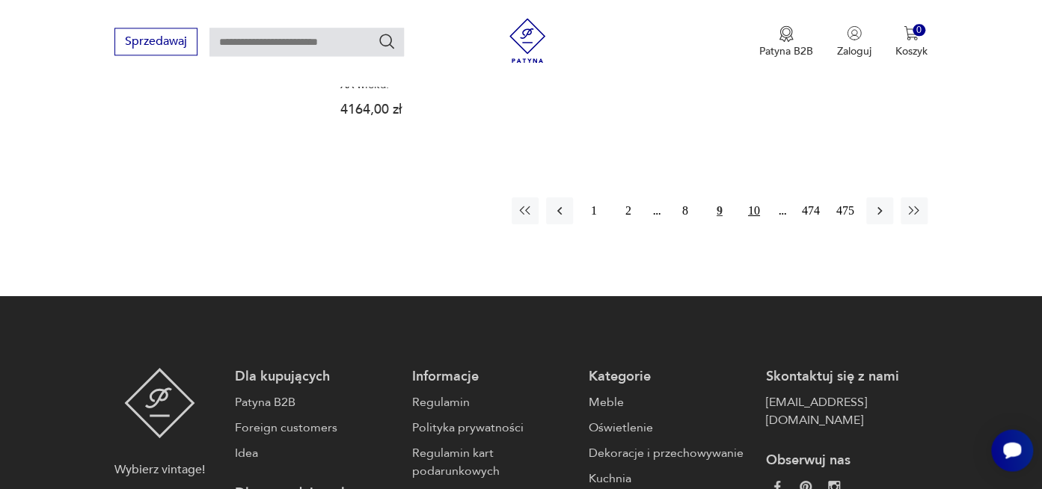
click at [748, 197] on button "10" at bounding box center [753, 210] width 27 height 27
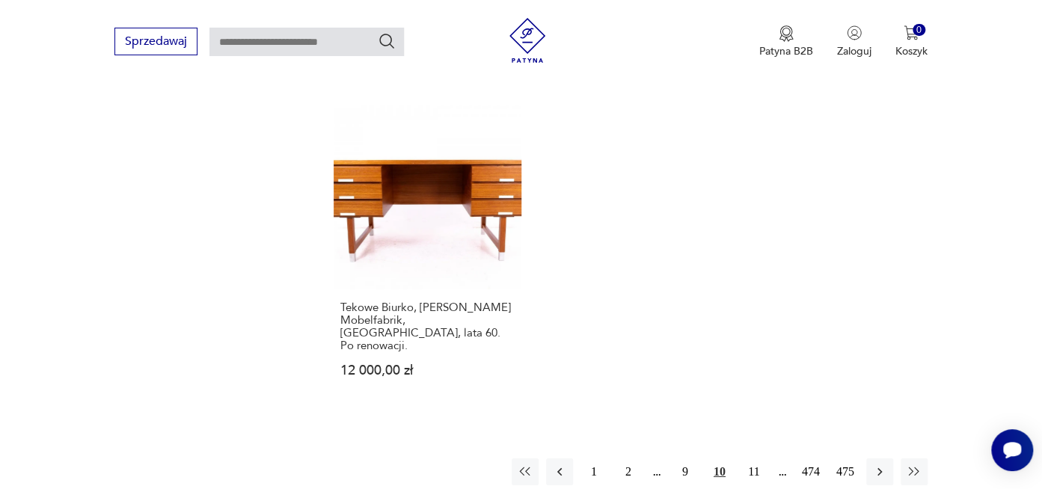
scroll to position [2291, 0]
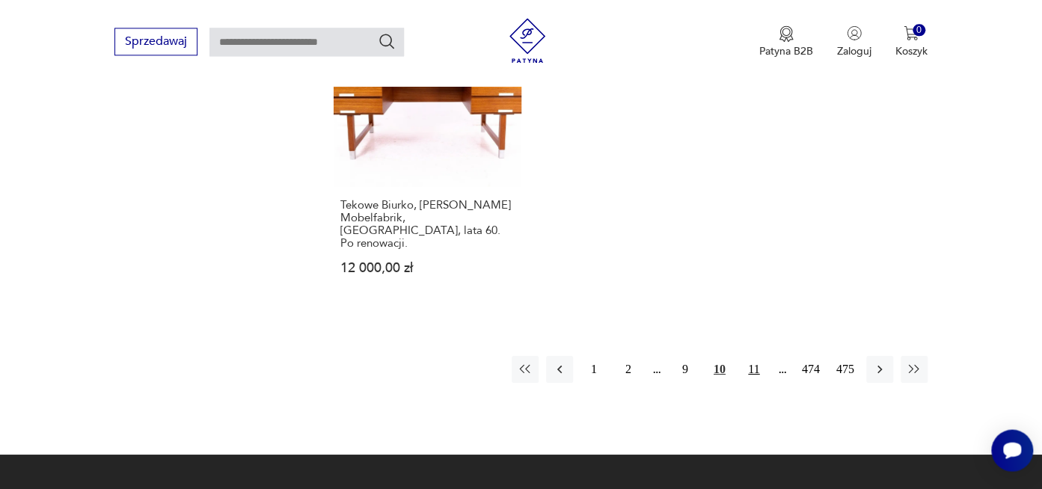
click at [754, 356] on button "11" at bounding box center [753, 369] width 27 height 27
click at [754, 356] on button "12" at bounding box center [753, 369] width 27 height 27
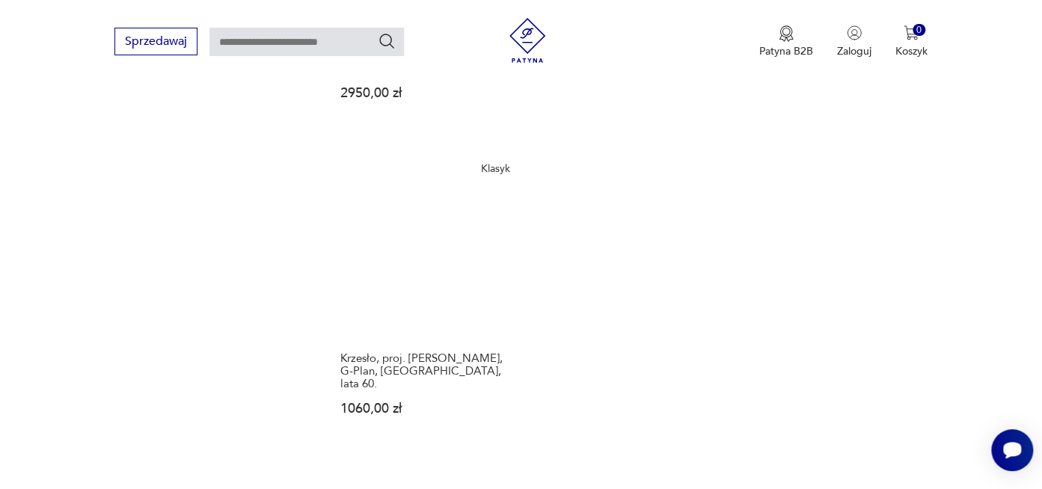
scroll to position [2212, 0]
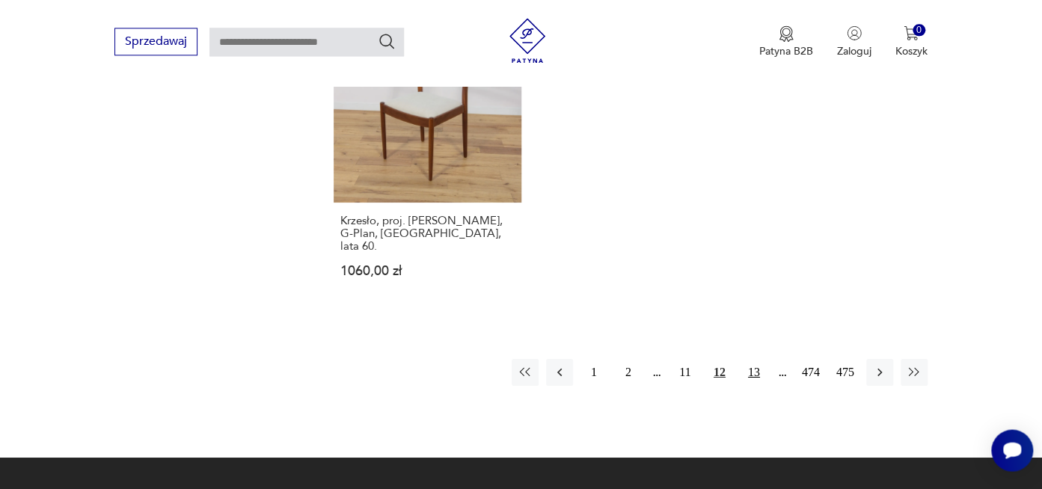
click at [759, 358] on button "13" at bounding box center [753, 371] width 27 height 27
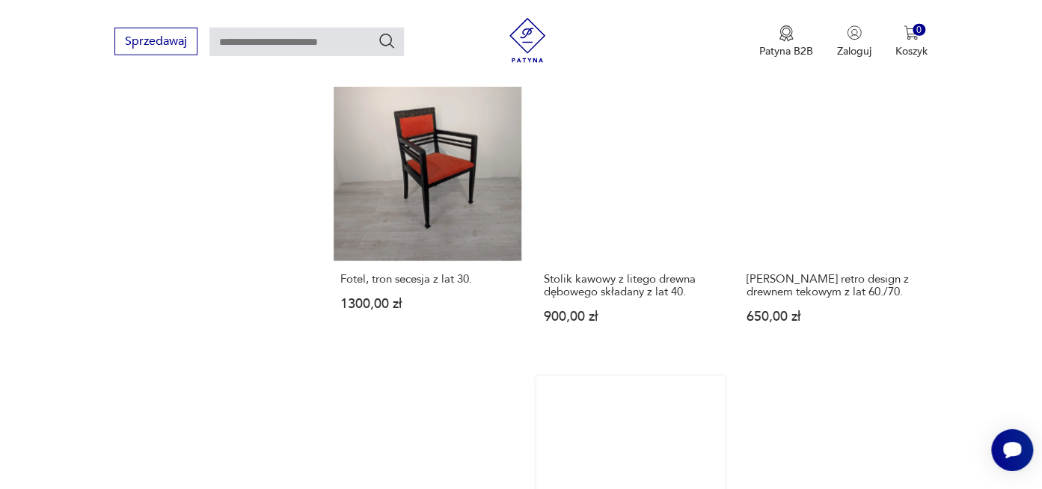
scroll to position [1580, 0]
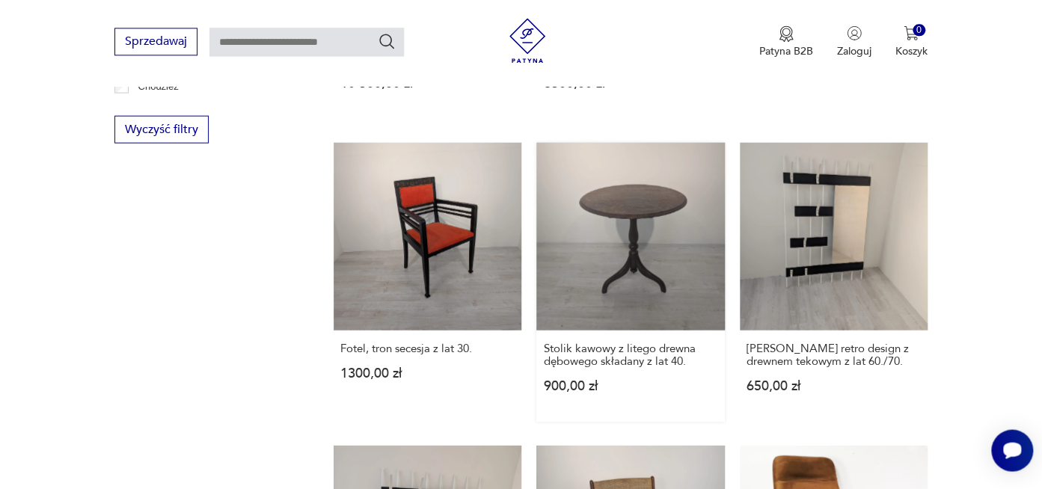
click at [625, 241] on link "Stolik kawowy z litego drewna dębowego składany z lat 40. 900,00 zł" at bounding box center [630, 281] width 188 height 279
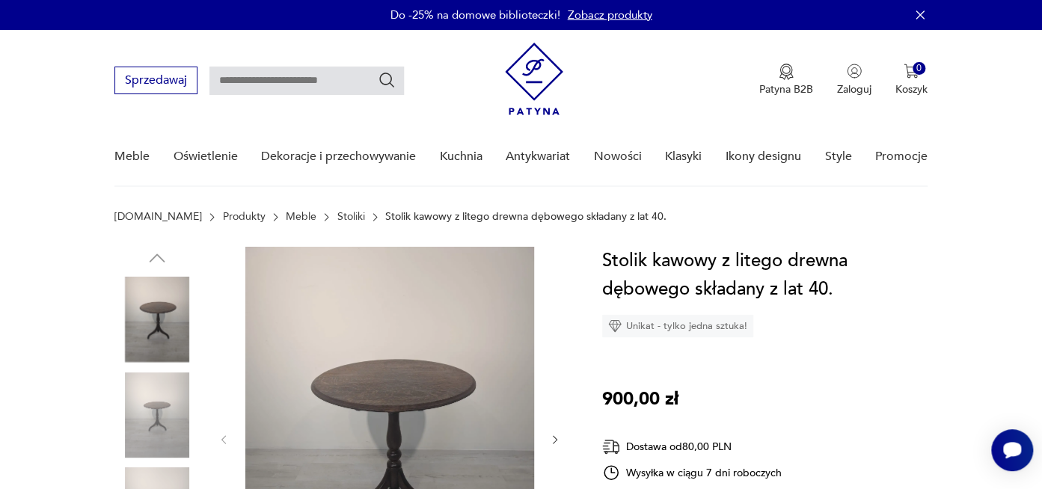
click at [156, 405] on img at bounding box center [156, 414] width 85 height 85
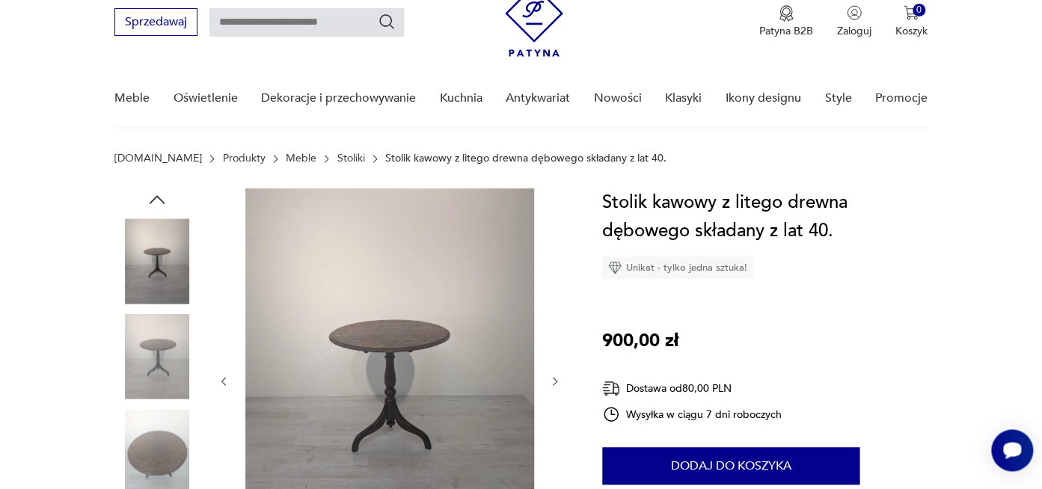
scroll to position [79, 0]
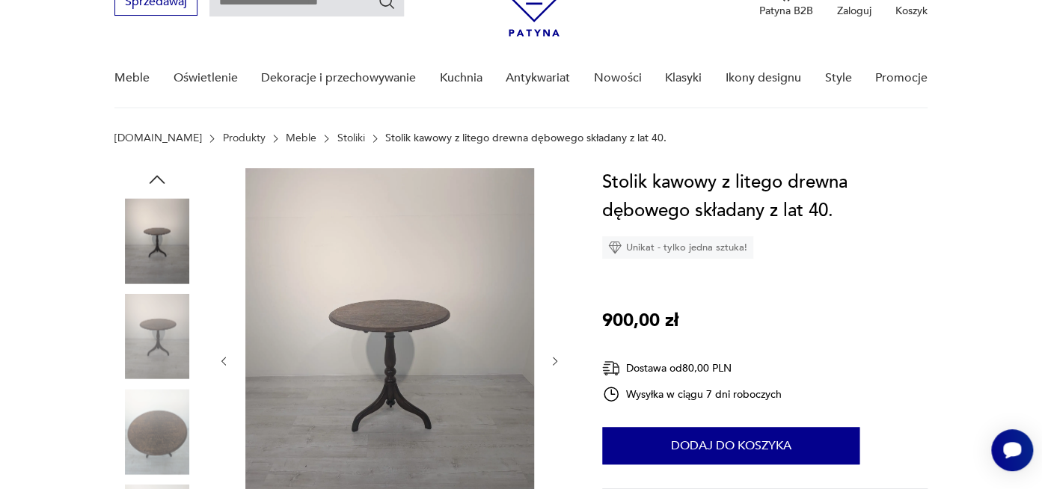
click at [160, 440] on img at bounding box center [156, 431] width 85 height 85
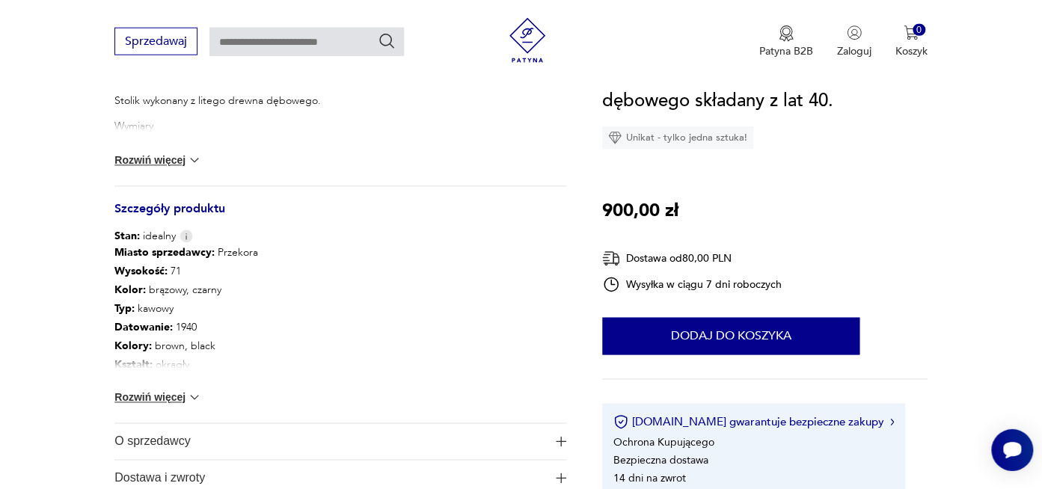
scroll to position [711, 0]
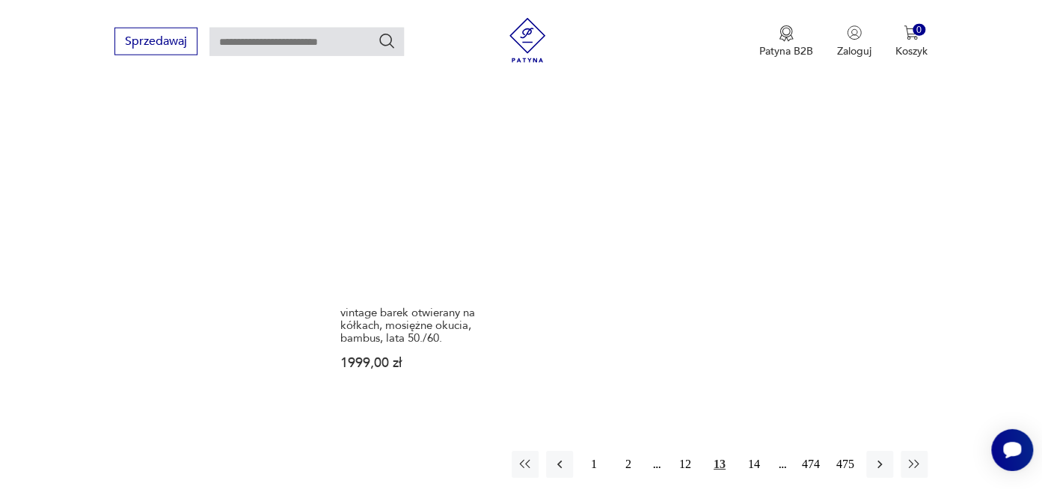
scroll to position [2382, 0]
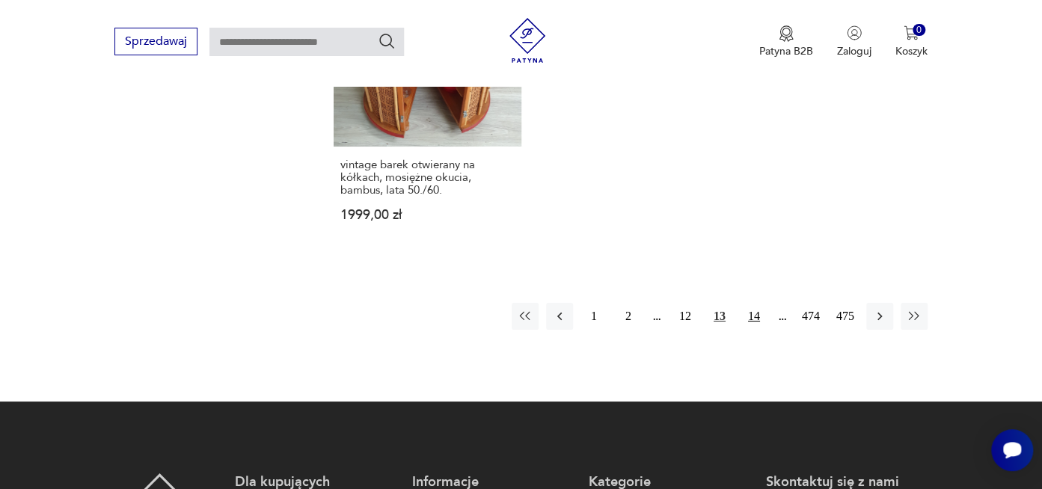
click at [752, 303] on button "14" at bounding box center [753, 316] width 27 height 27
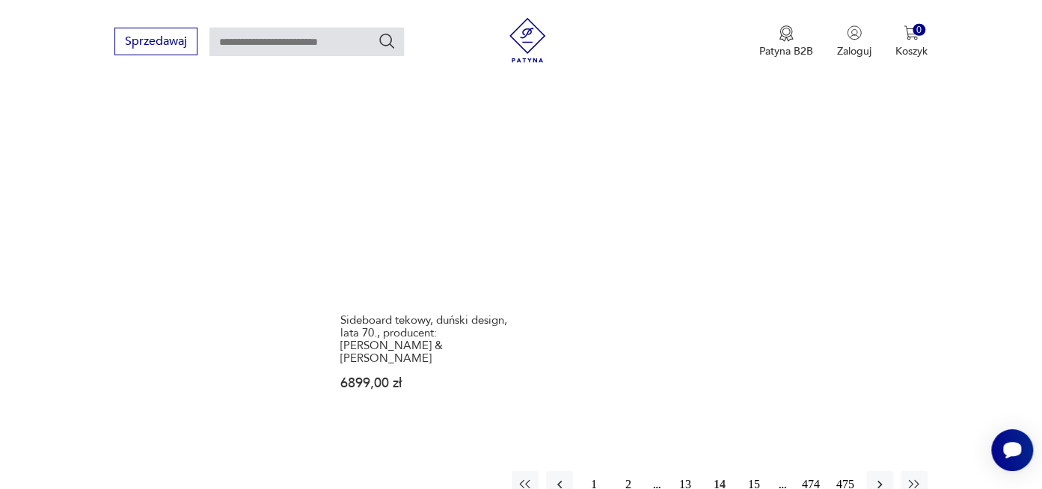
scroll to position [2212, 0]
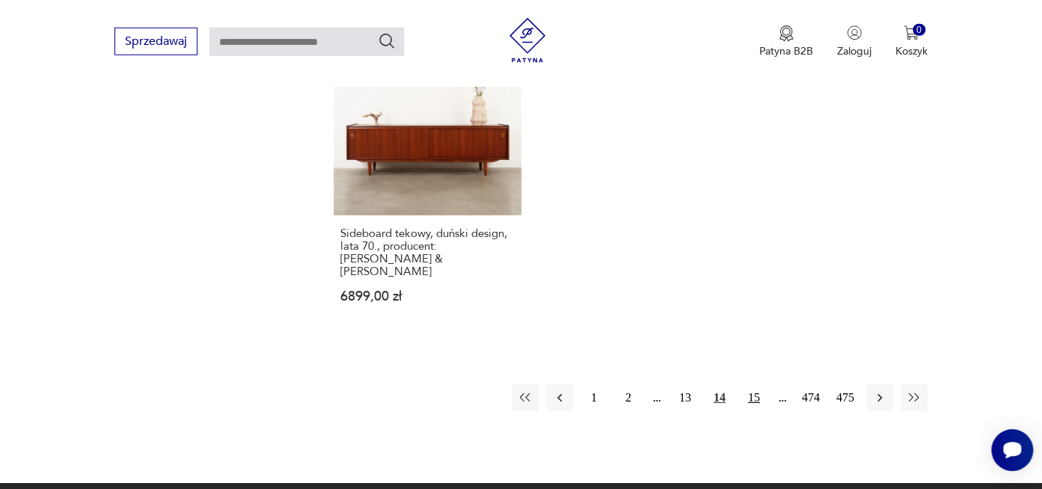
click at [754, 384] on button "15" at bounding box center [753, 397] width 27 height 27
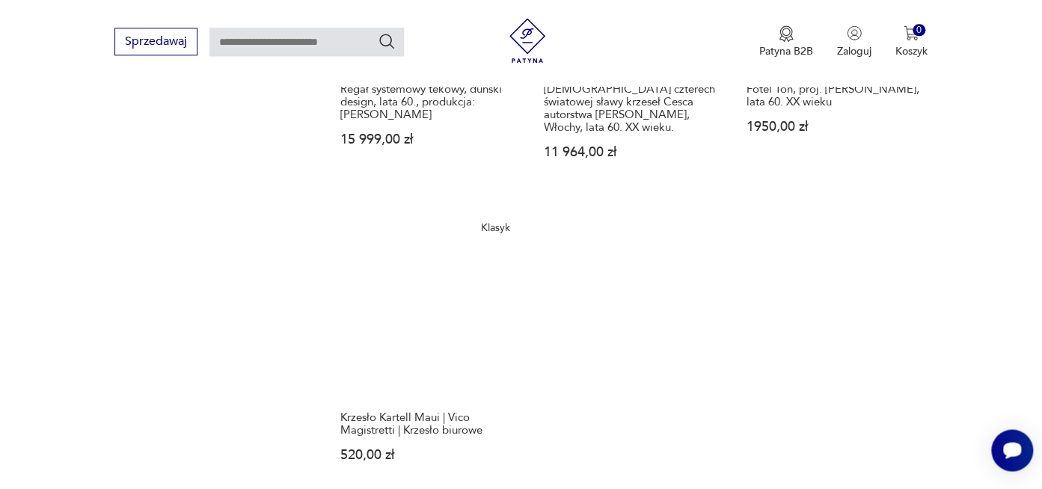
scroll to position [2212, 0]
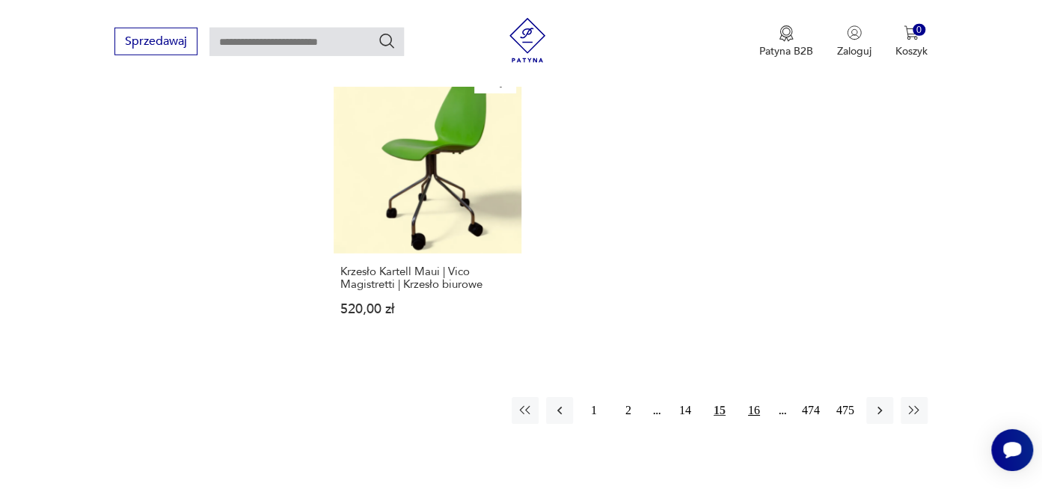
click at [755, 397] on button "16" at bounding box center [753, 410] width 27 height 27
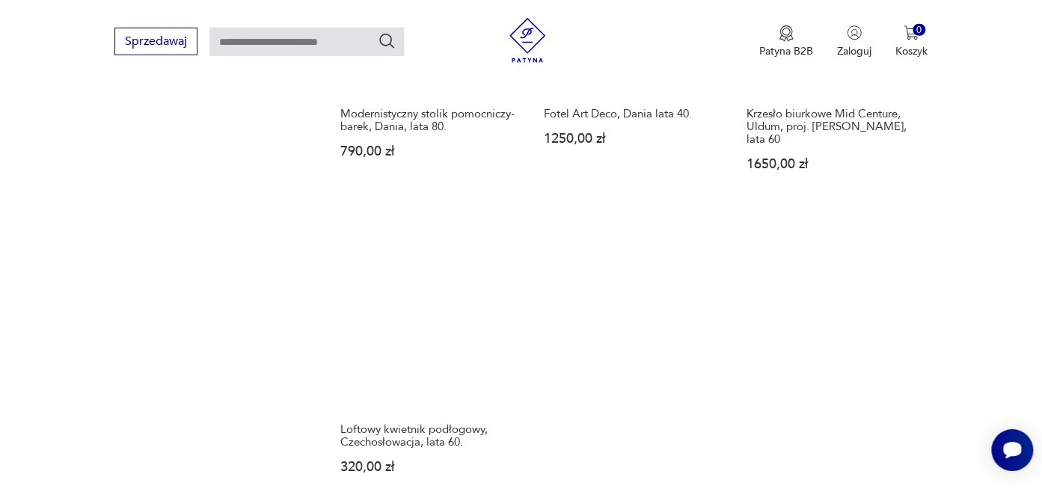
scroll to position [2370, 0]
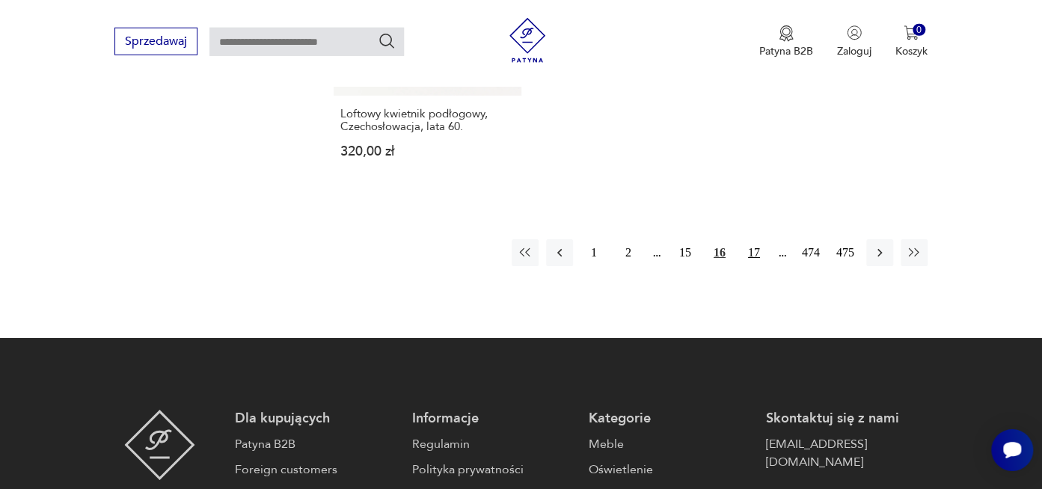
click at [752, 239] on button "17" at bounding box center [753, 252] width 27 height 27
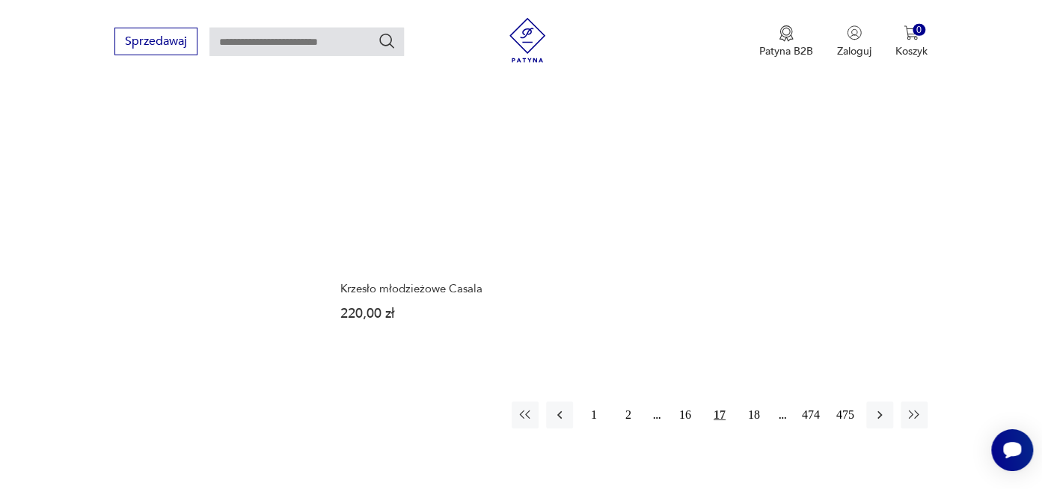
scroll to position [2370, 0]
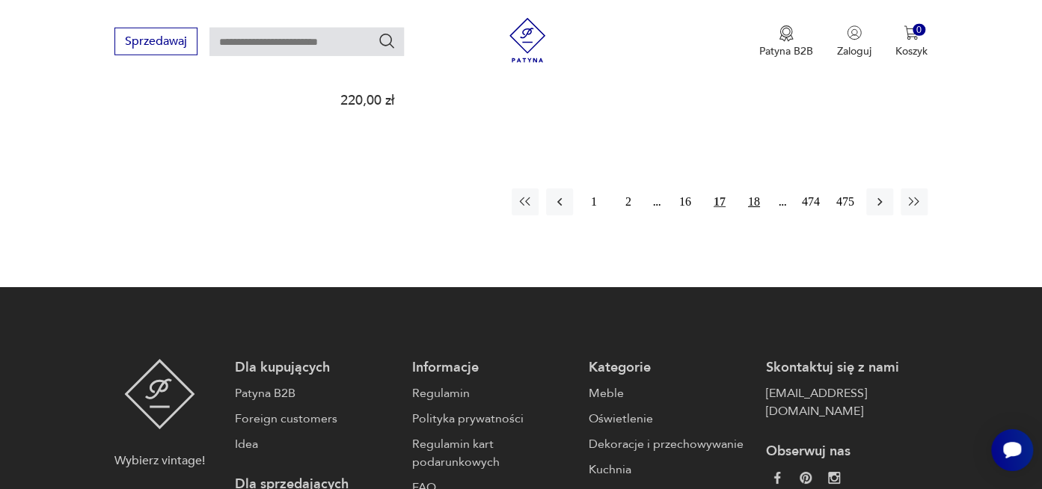
click at [752, 197] on button "18" at bounding box center [753, 201] width 27 height 27
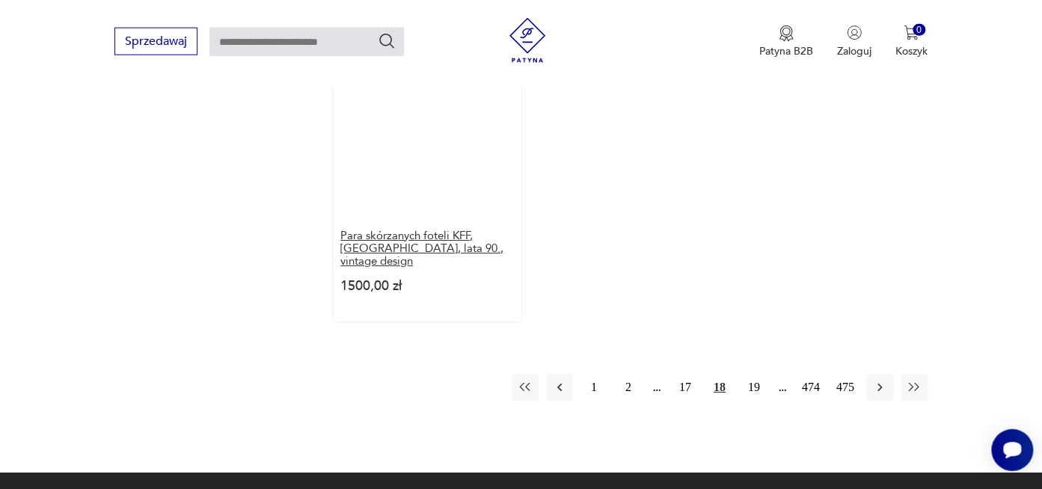
scroll to position [2212, 0]
